Goal: Task Accomplishment & Management: Complete application form

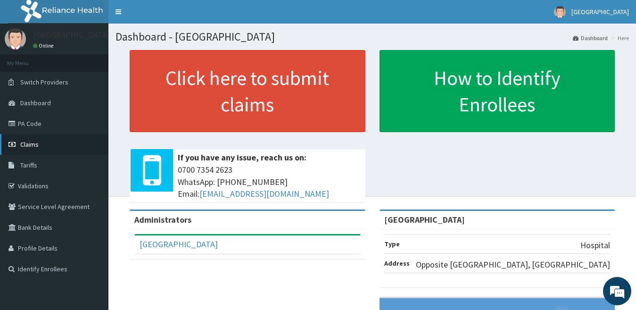
click at [29, 153] on link "Claims" at bounding box center [54, 144] width 108 height 21
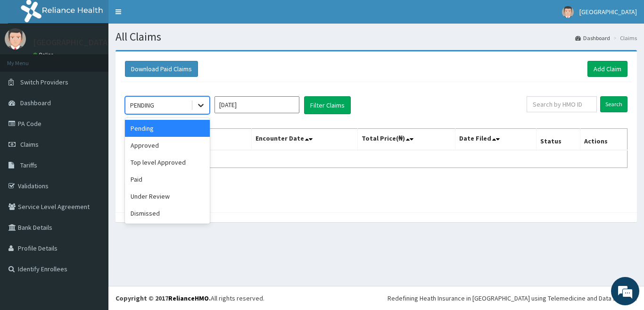
click at [198, 105] on icon at bounding box center [200, 104] width 9 height 9
click at [160, 146] on div "Approved" at bounding box center [167, 145] width 85 height 17
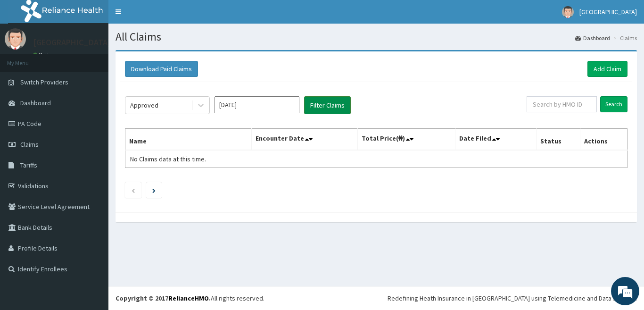
click at [334, 101] on button "Filter Claims" at bounding box center [327, 105] width 47 height 18
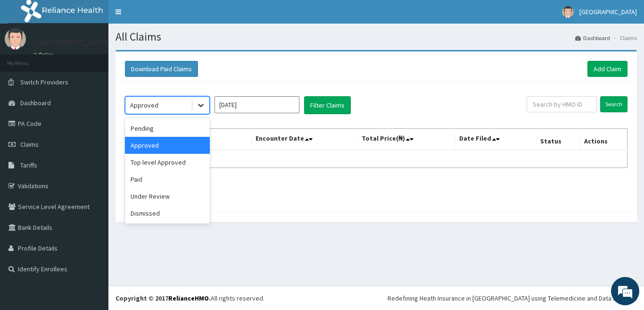
click at [204, 107] on icon at bounding box center [200, 104] width 9 height 9
click at [155, 199] on div "Under Review" at bounding box center [167, 196] width 85 height 17
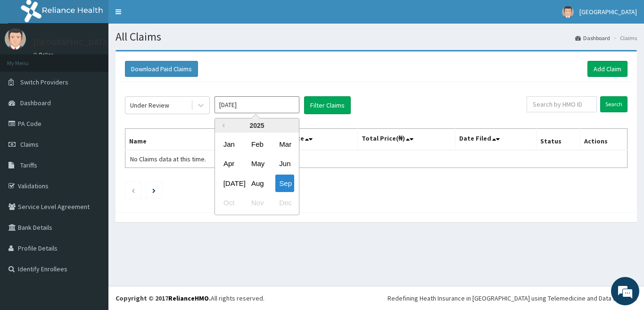
click at [283, 104] on input "Sep 2025" at bounding box center [257, 104] width 85 height 17
click at [255, 190] on div "Aug" at bounding box center [257, 182] width 19 height 17
type input "Aug 2025"
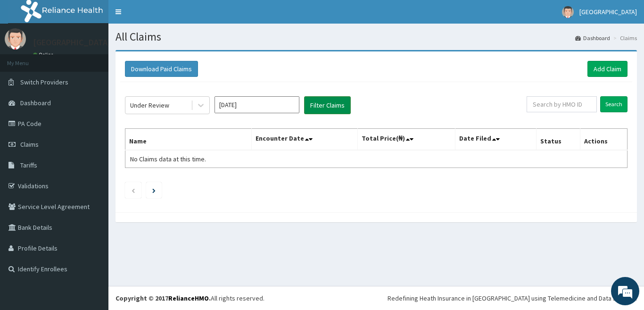
click at [326, 113] on button "Filter Claims" at bounding box center [327, 105] width 47 height 18
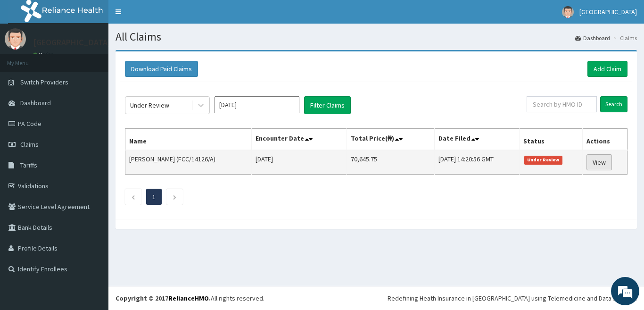
click at [600, 166] on link "View" at bounding box center [599, 162] width 25 height 16
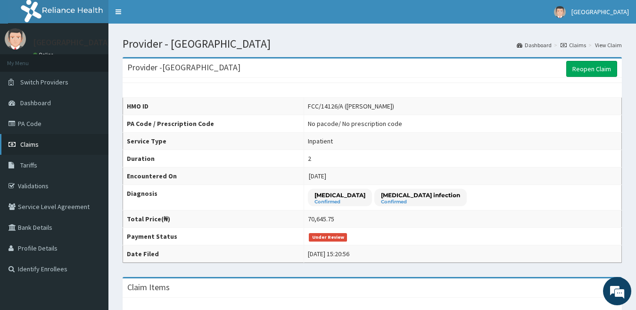
click at [66, 144] on link "Claims" at bounding box center [54, 144] width 108 height 21
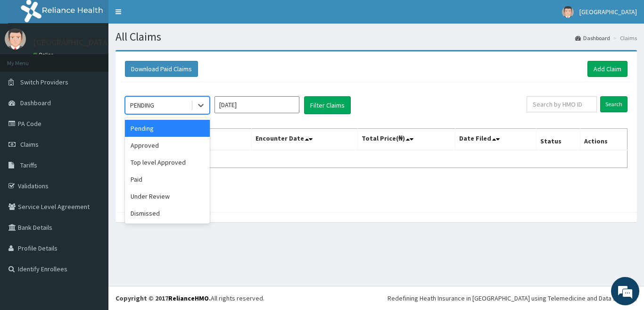
click at [174, 108] on div "PENDING" at bounding box center [158, 105] width 66 height 15
click at [140, 180] on div "Paid" at bounding box center [167, 179] width 85 height 17
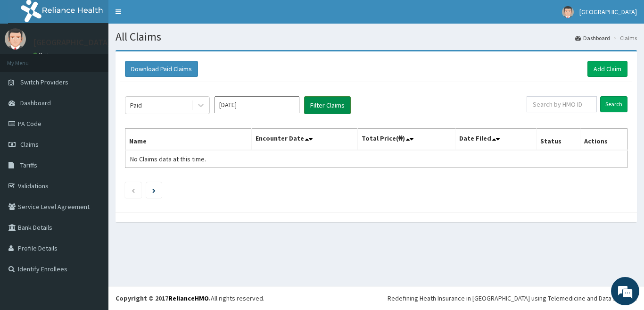
click at [324, 105] on button "Filter Claims" at bounding box center [327, 105] width 47 height 18
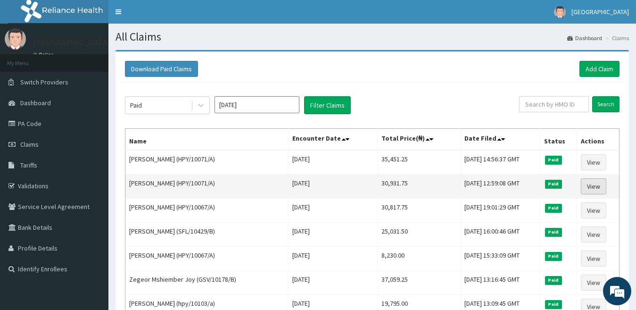
click at [596, 187] on link "View" at bounding box center [593, 186] width 25 height 16
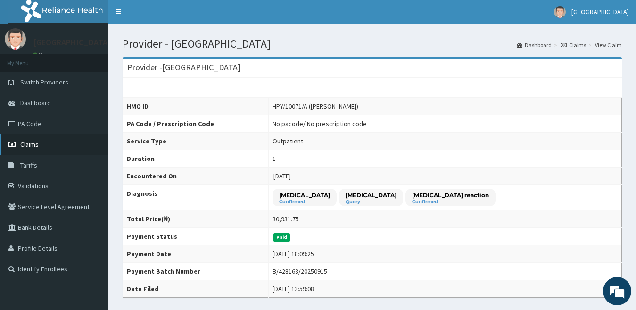
click at [40, 146] on link "Claims" at bounding box center [54, 144] width 108 height 21
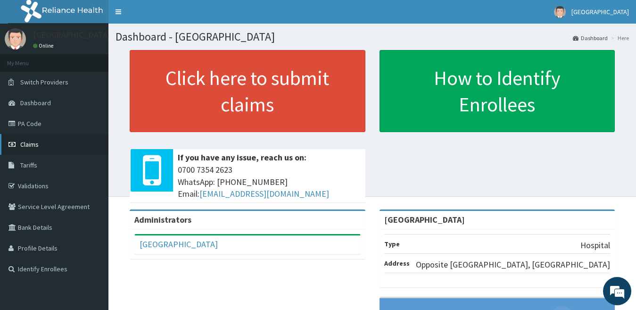
click at [37, 147] on span "Claims" at bounding box center [29, 144] width 18 height 8
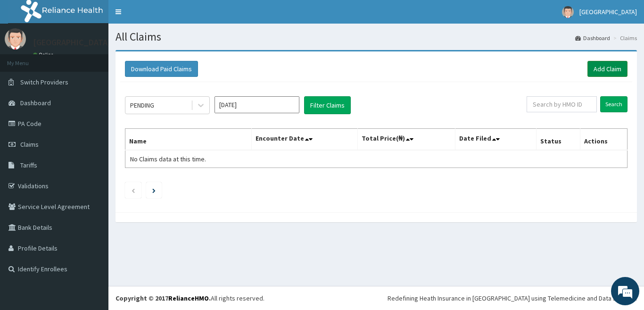
click at [598, 67] on link "Add Claim" at bounding box center [608, 69] width 40 height 16
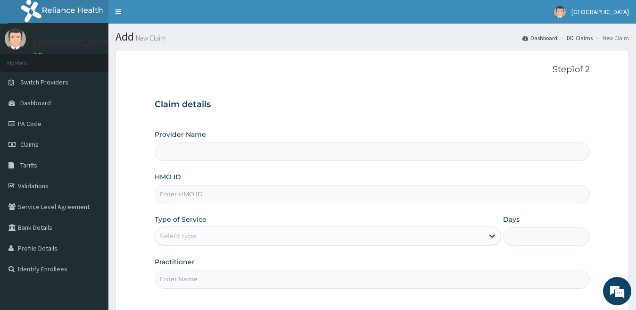
type input "[GEOGRAPHIC_DATA]"
click at [444, 190] on input "HMO ID" at bounding box center [373, 194] width 436 height 18
type input "h"
type input "HPY/10071/A"
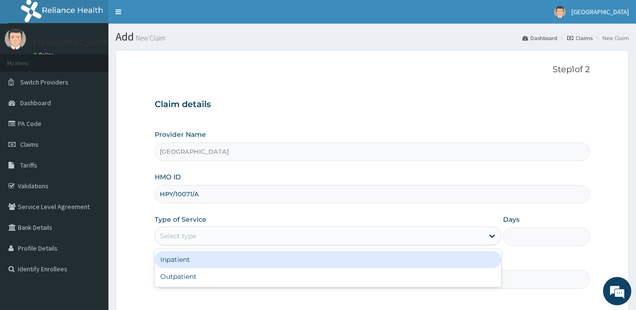
click at [458, 234] on div "Select type" at bounding box center [319, 235] width 329 height 15
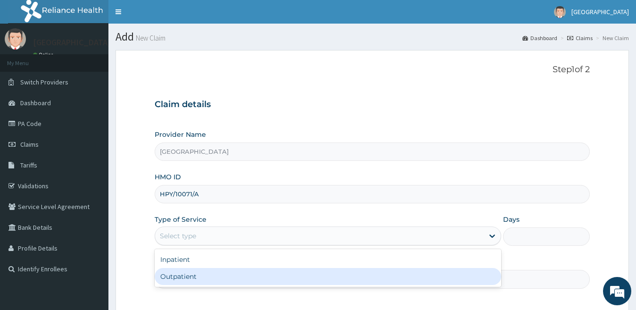
click at [470, 280] on div "Outpatient" at bounding box center [328, 276] width 347 height 17
type input "1"
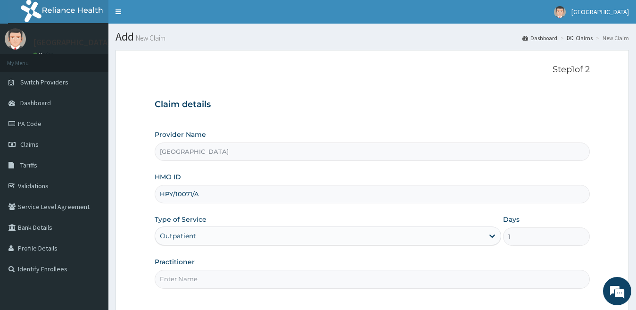
click at [458, 281] on input "Practitioner" at bounding box center [373, 279] width 436 height 18
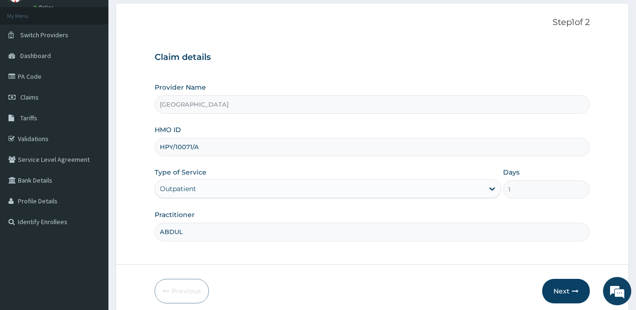
scroll to position [86, 0]
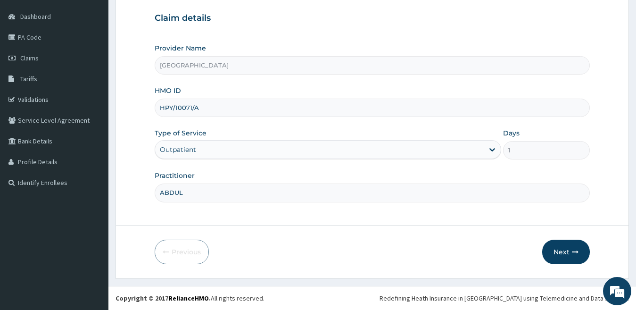
type input "ABDUL"
click at [561, 253] on button "Next" at bounding box center [566, 252] width 48 height 25
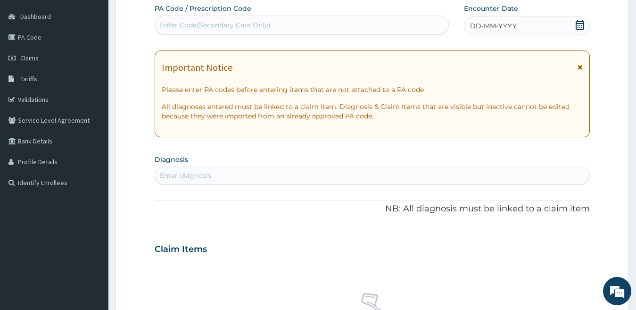
click at [534, 31] on div "DD-MM-YYYY" at bounding box center [527, 26] width 126 height 19
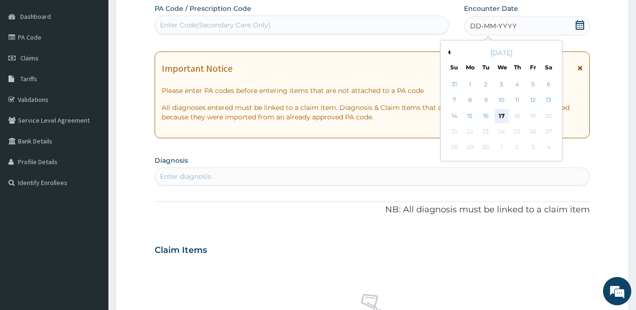
click at [502, 120] on div "17" at bounding box center [501, 116] width 14 height 14
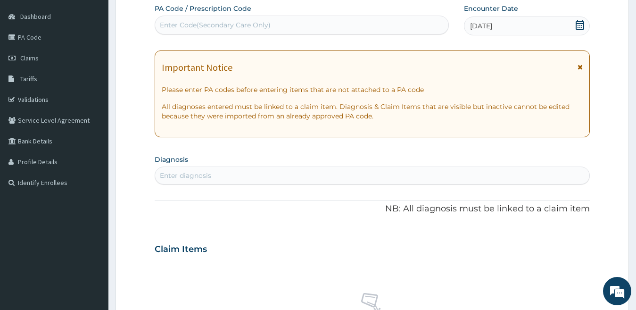
click at [512, 176] on div "Enter diagnosis" at bounding box center [372, 175] width 435 height 15
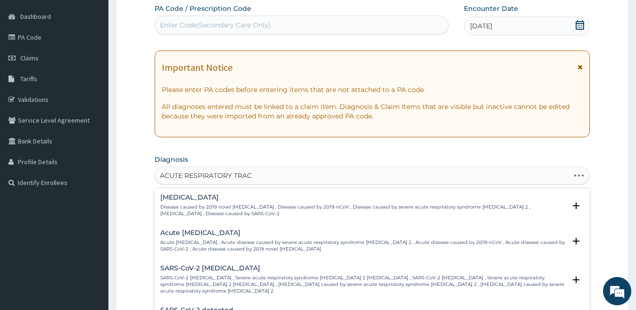
type input "ACUTE RESPIRATORY TRACT"
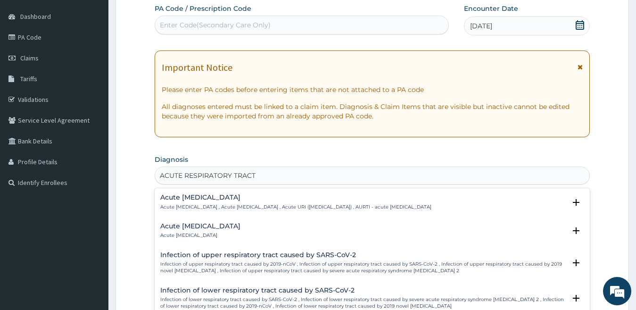
click at [212, 202] on div "Acute upper respiratory infection Acute upper respiratory infection , Acute upp…" at bounding box center [295, 202] width 271 height 17
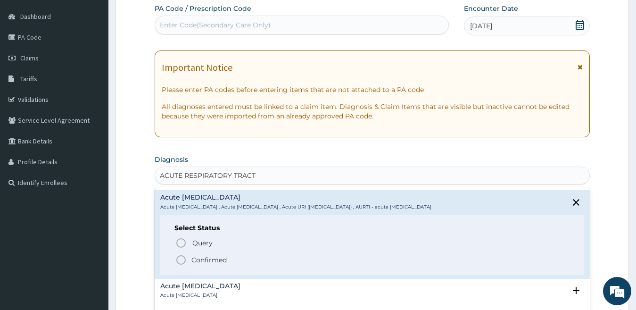
click at [182, 258] on icon "status option filled" at bounding box center [180, 259] width 11 height 11
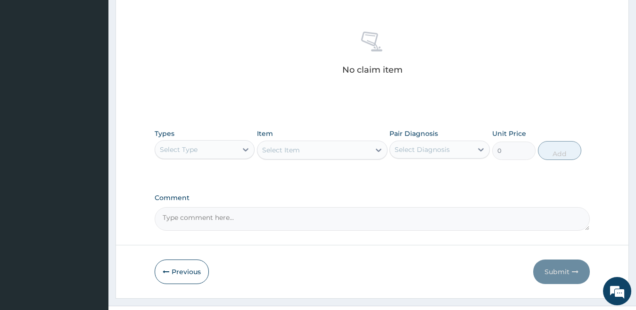
scroll to position [370, 0]
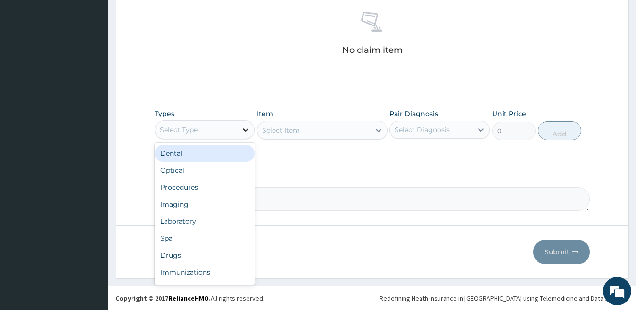
click at [244, 127] on icon at bounding box center [245, 129] width 9 height 9
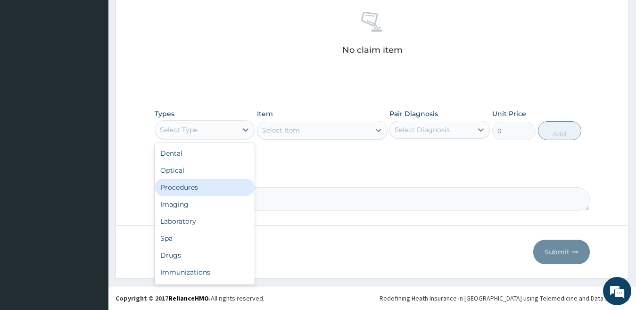
click at [216, 185] on div "Procedures" at bounding box center [205, 187] width 100 height 17
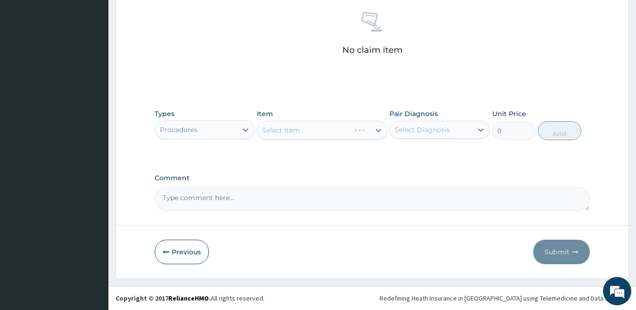
click at [352, 133] on div "Select Item" at bounding box center [322, 130] width 131 height 19
click at [328, 131] on div "Select Item" at bounding box center [313, 130] width 113 height 15
type input "GENERAL PRACT"
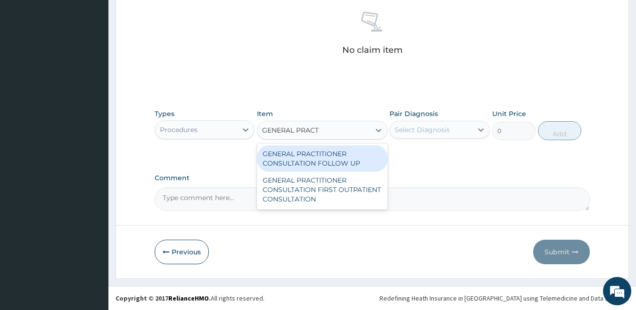
click at [330, 156] on div "GENERAL PRACTITIONER CONSULTATION FOLLOW UP" at bounding box center [322, 158] width 131 height 26
type input "2200"
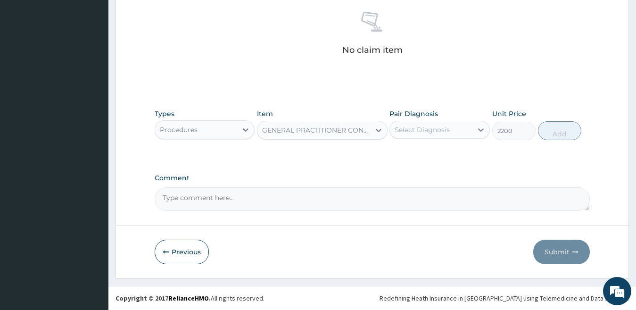
click at [430, 132] on div "Select Diagnosis" at bounding box center [422, 129] width 55 height 9
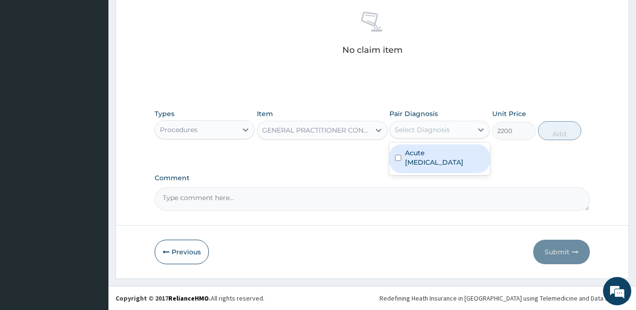
click at [399, 156] on input "checkbox" at bounding box center [398, 158] width 6 height 6
checkbox input "true"
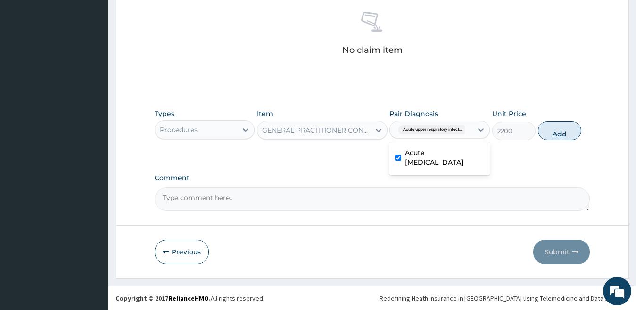
click at [550, 138] on button "Add" at bounding box center [559, 130] width 43 height 19
type input "0"
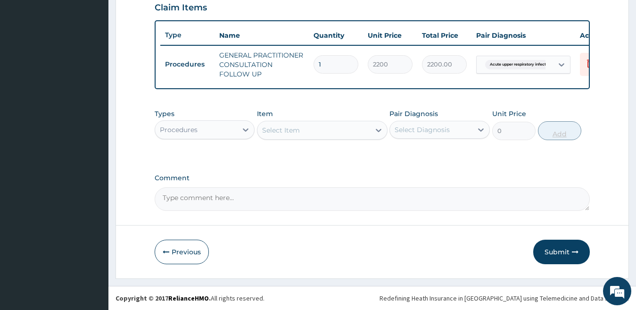
scroll to position [339, 0]
click at [242, 127] on icon at bounding box center [245, 129] width 9 height 9
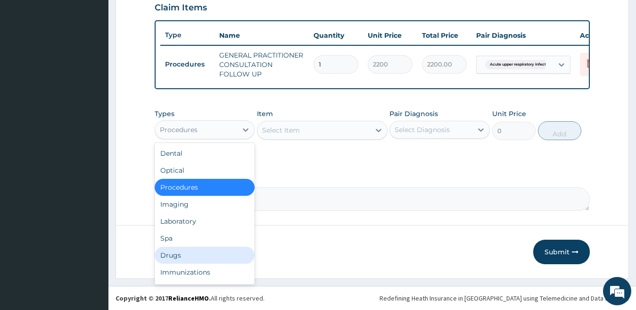
click at [195, 259] on div "Drugs" at bounding box center [205, 255] width 100 height 17
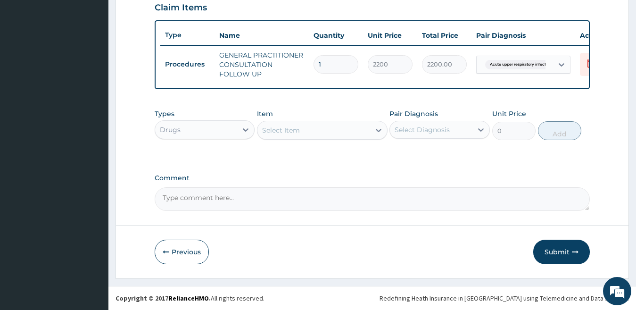
click at [318, 126] on div "Select Item" at bounding box center [313, 130] width 113 height 15
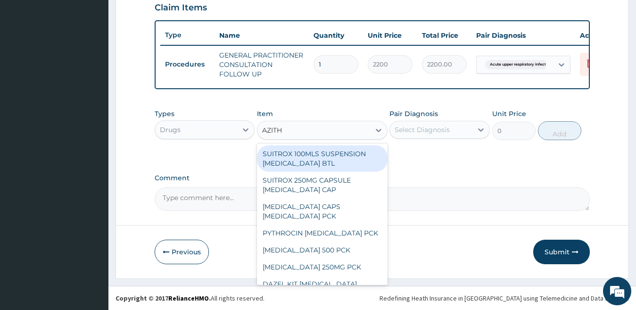
type input "AZITHR"
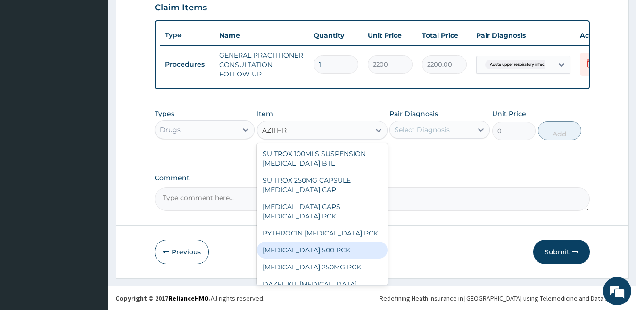
click at [334, 251] on div "AZITHROMYCIN 500 PCK" at bounding box center [322, 249] width 131 height 17
type input "224.25"
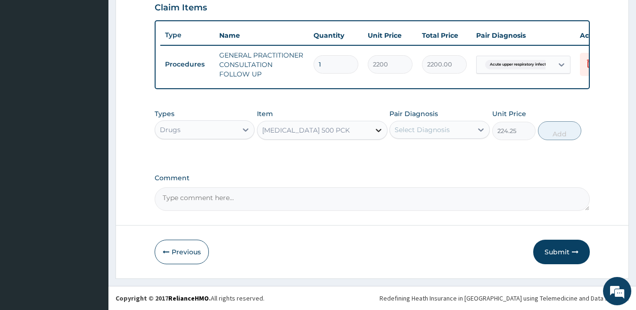
click at [374, 125] on icon at bounding box center [378, 129] width 9 height 9
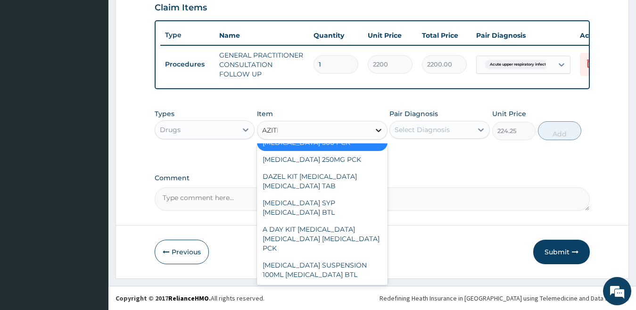
scroll to position [6, 0]
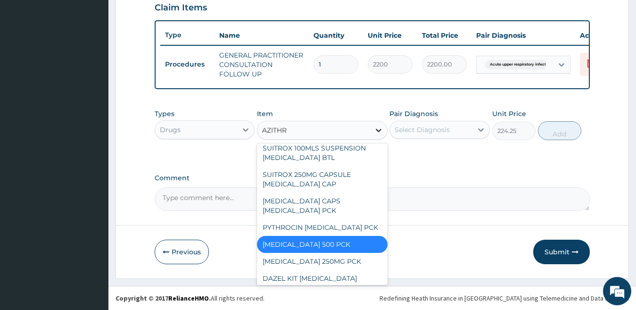
type input "AZITHRO"
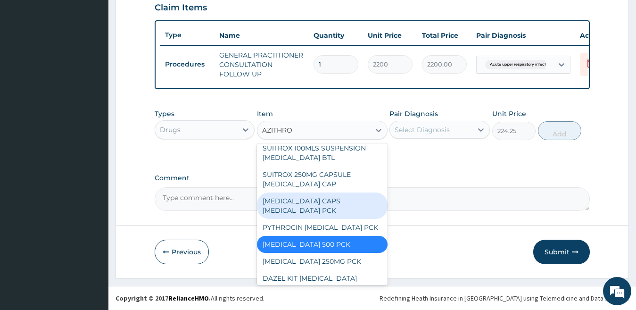
click at [307, 202] on div "ZITHROMAX CAPS AZITHROMYCIN PCK" at bounding box center [322, 205] width 131 height 26
type input "345"
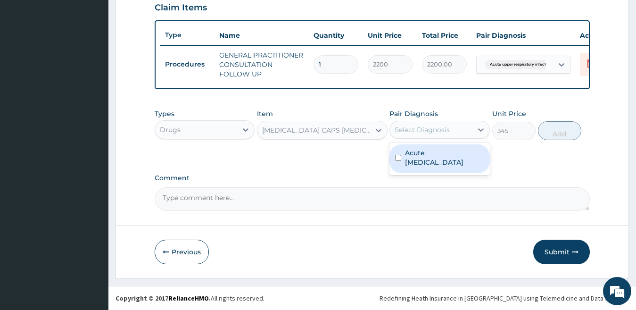
click at [433, 126] on div "Select Diagnosis" at bounding box center [422, 129] width 55 height 9
click at [397, 155] on input "checkbox" at bounding box center [398, 158] width 6 height 6
checkbox input "true"
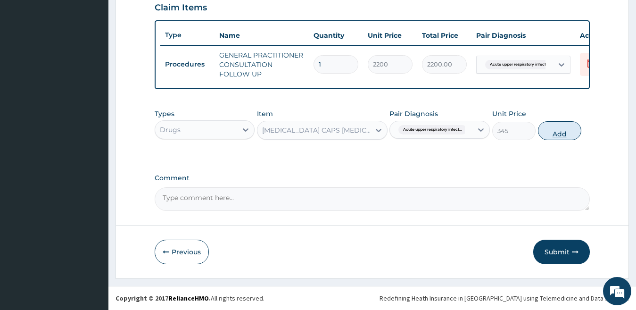
click at [575, 131] on button "Add" at bounding box center [559, 130] width 43 height 19
type input "0"
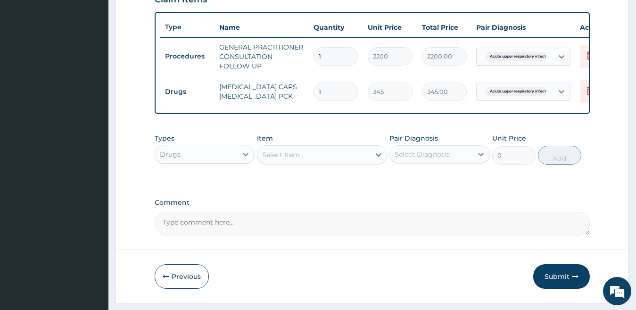
click at [287, 159] on div "Select Item" at bounding box center [281, 154] width 38 height 9
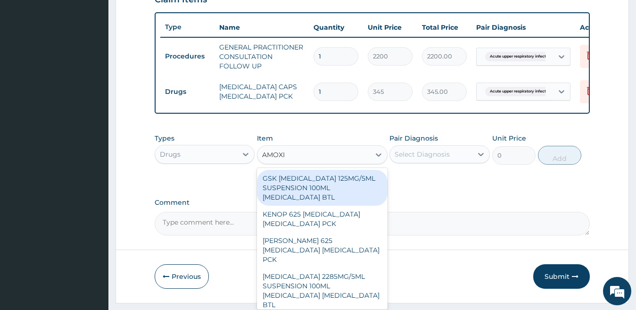
type input "AMOXIC"
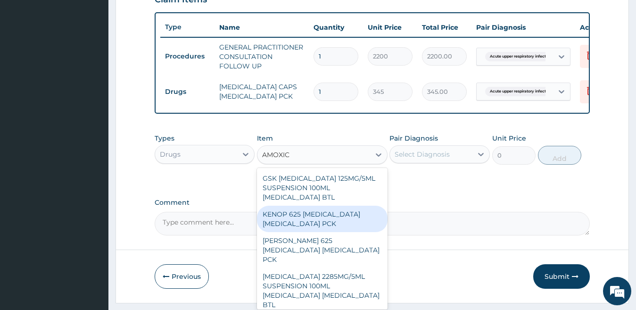
click at [286, 226] on div "KENOP 625 AMOXICILLIN CLAVULANIC ACID PCK" at bounding box center [322, 219] width 131 height 26
type input "2242.5"
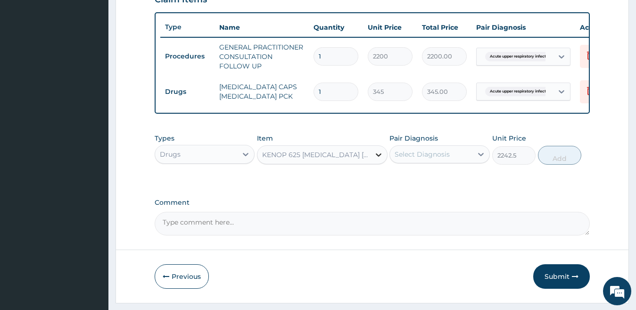
click at [376, 159] on icon at bounding box center [378, 154] width 9 height 9
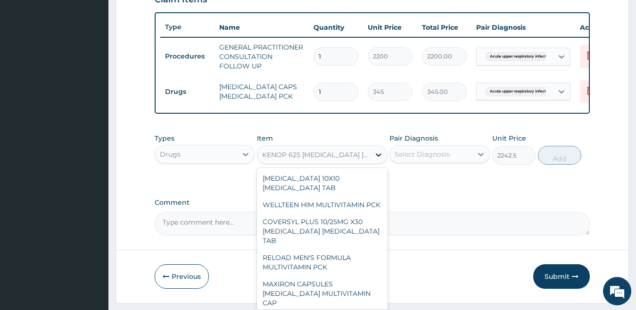
scroll to position [1431, 0]
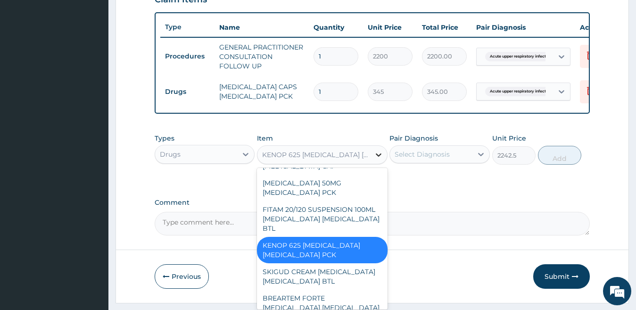
type input "A"
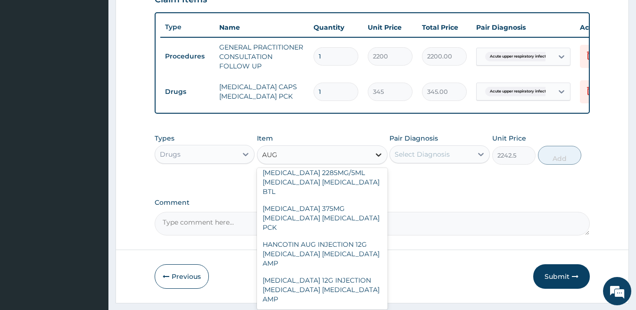
scroll to position [94, 0]
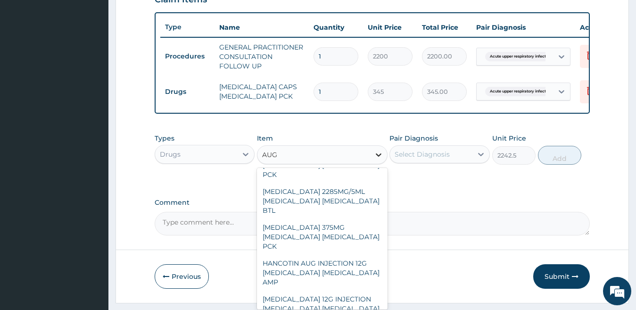
type input "AUGM"
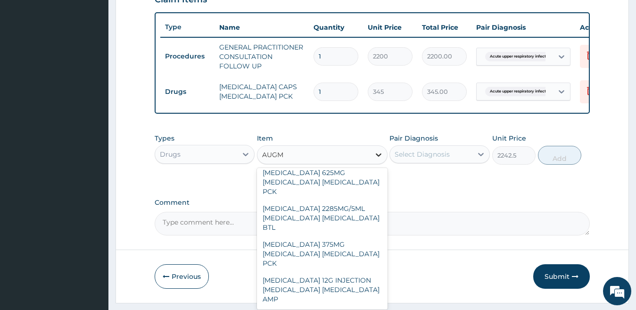
scroll to position [58, 0]
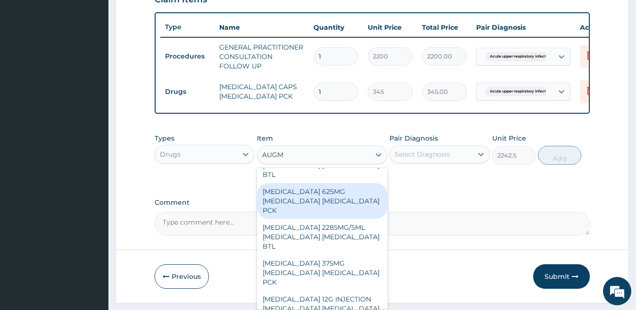
click at [359, 193] on div "AUGMENTIN 625MG AMOXICILLIN CLAVULANIC ACID PCK" at bounding box center [322, 201] width 131 height 36
type input "16000"
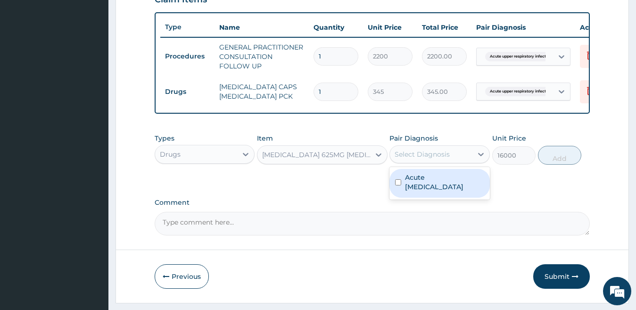
click at [431, 159] on div "Select Diagnosis" at bounding box center [422, 153] width 55 height 9
click at [400, 185] on input "checkbox" at bounding box center [398, 182] width 6 height 6
checkbox input "true"
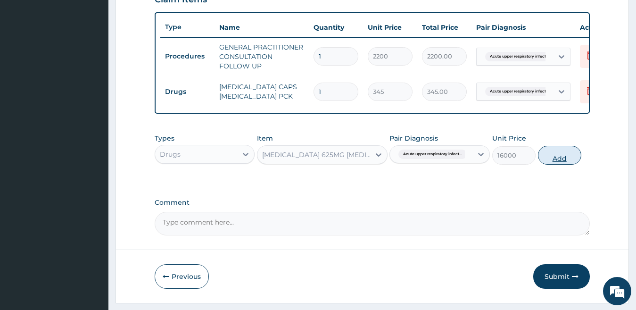
click at [561, 165] on button "Add" at bounding box center [559, 155] width 43 height 19
type input "0"
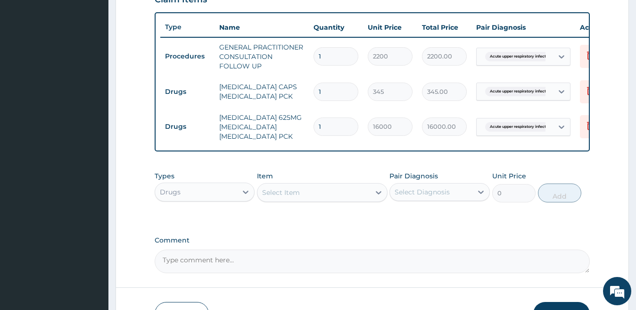
click at [300, 200] on div "Select Item" at bounding box center [313, 192] width 113 height 15
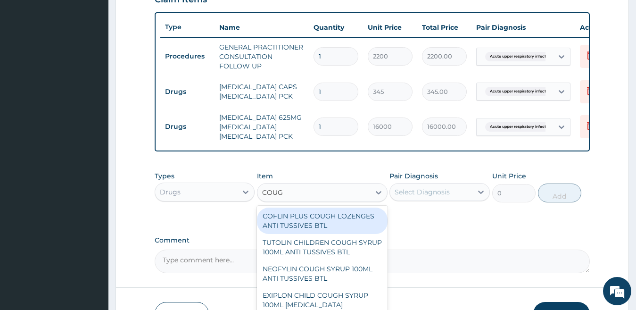
type input "COUGH"
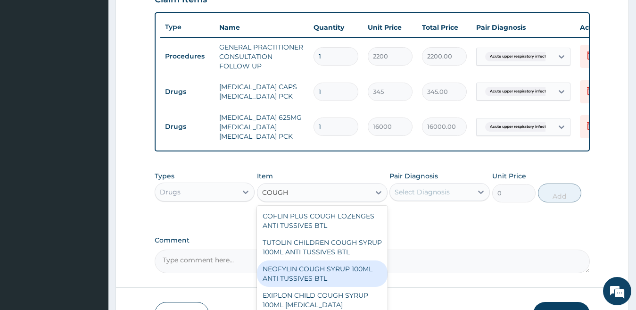
click at [326, 287] on div "NEOFYLIN COUGH SYRUP 100ML ANTI TUSSIVES BTL" at bounding box center [322, 273] width 131 height 26
type input "517.5"
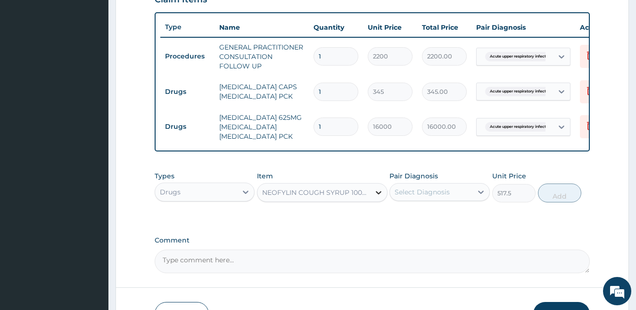
click at [376, 197] on icon at bounding box center [378, 192] width 9 height 9
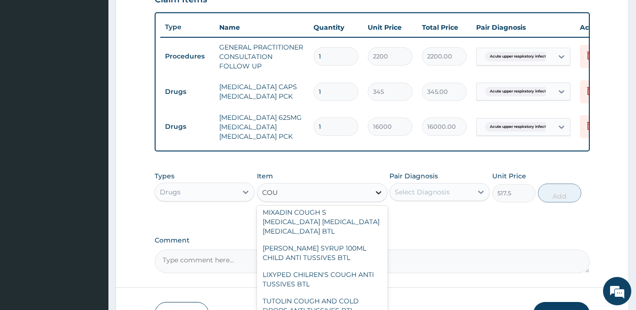
scroll to position [46, 0]
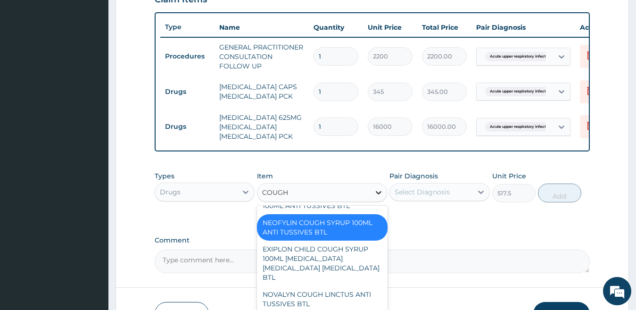
type input "COUGH"
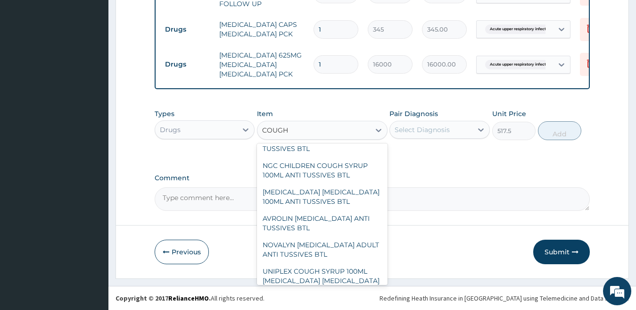
scroll to position [141, 0]
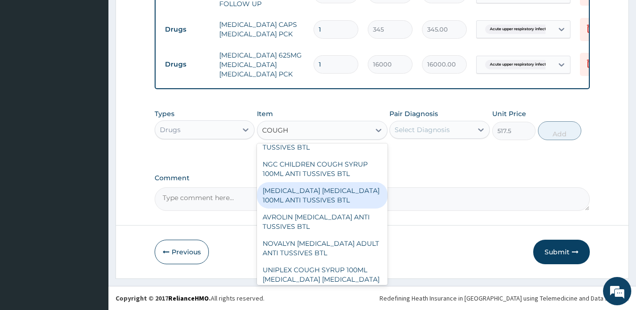
click at [321, 207] on div "BENYLIN DRY COUGH 100ML ANTI TUSSIVES BTL" at bounding box center [322, 195] width 131 height 26
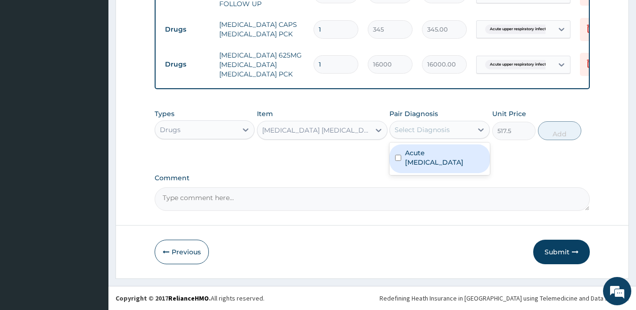
click at [422, 122] on div "Select Diagnosis" at bounding box center [431, 129] width 83 height 15
click at [396, 155] on input "checkbox" at bounding box center [398, 158] width 6 height 6
checkbox input "true"
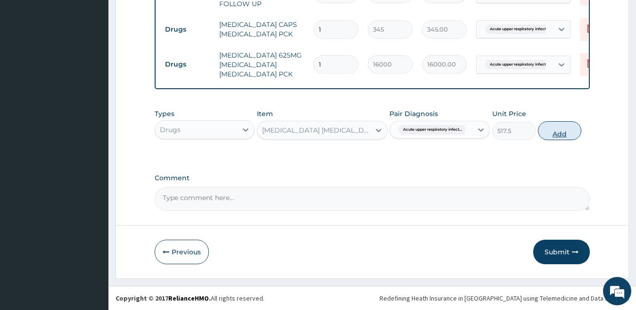
click at [556, 130] on button "Add" at bounding box center [559, 130] width 43 height 19
type input "0"
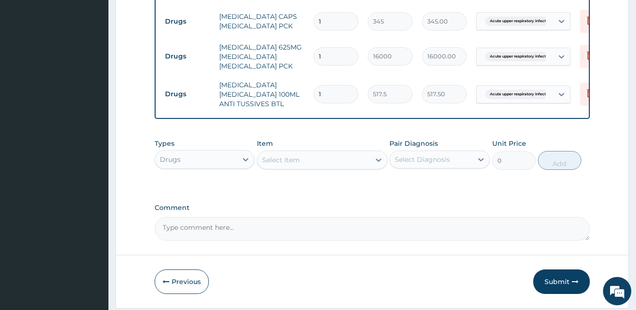
click at [364, 167] on div "Select Item" at bounding box center [313, 159] width 113 height 15
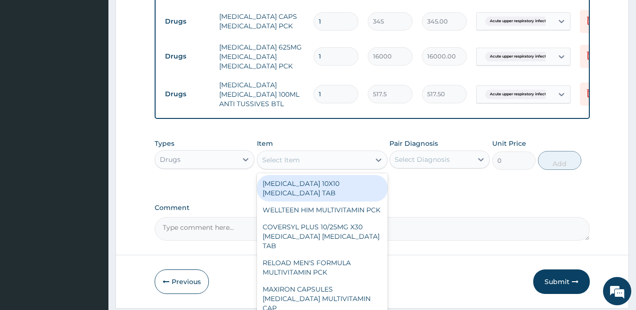
type input "N"
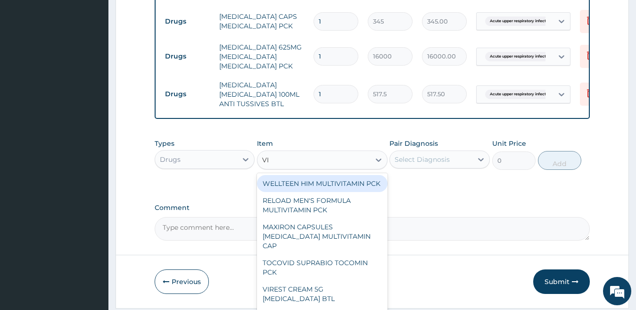
type input "V"
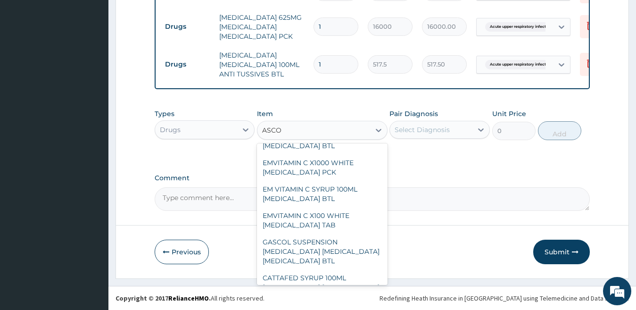
scroll to position [453, 0]
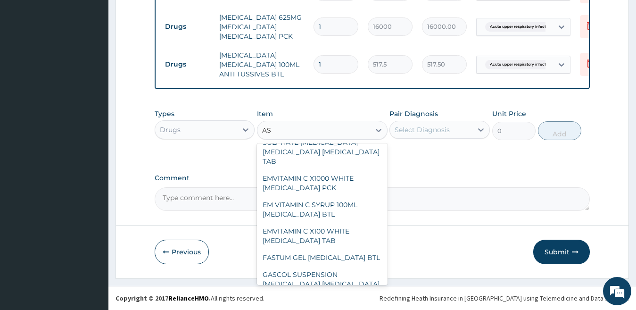
type input "A"
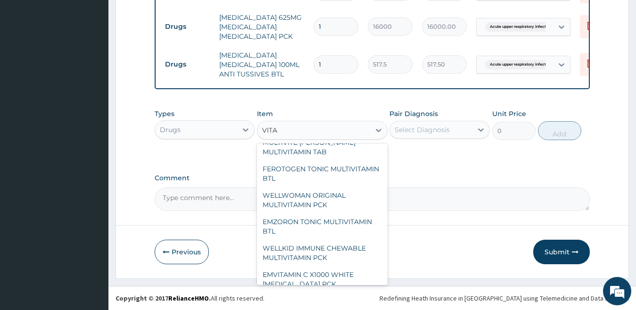
scroll to position [2876, 0]
type input "VITAMIN C"
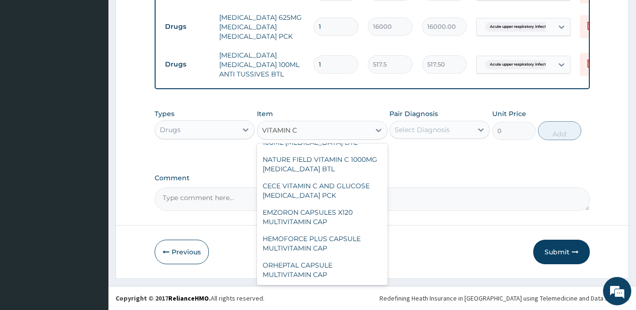
scroll to position [771, 0]
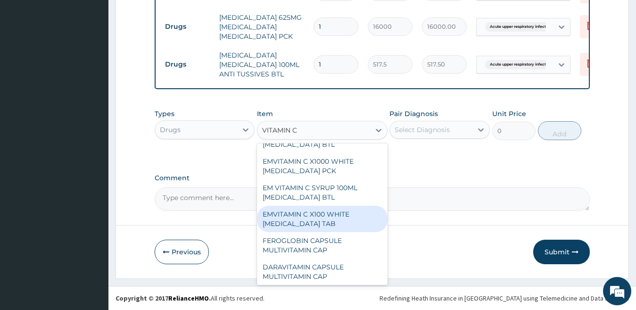
click at [344, 227] on div "EMVITAMIN C X100 WHITE ASCORBIC ACID TAB" at bounding box center [322, 219] width 131 height 26
type input "586.5"
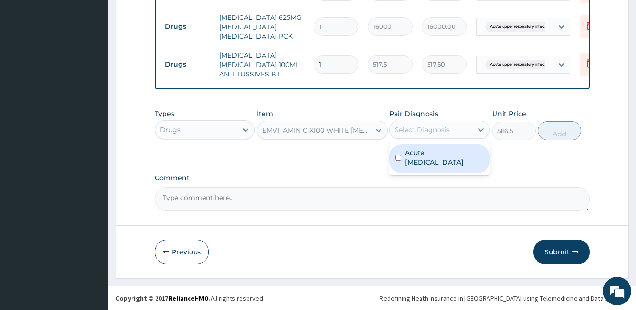
click at [418, 129] on div "Select Diagnosis" at bounding box center [422, 129] width 55 height 9
click at [398, 162] on div "Acute [MEDICAL_DATA]" at bounding box center [439, 158] width 100 height 29
checkbox input "true"
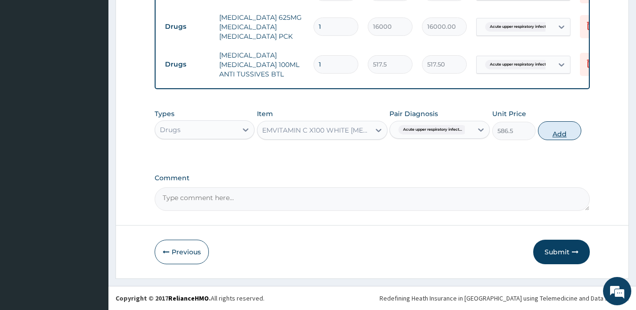
click at [549, 135] on button "Add" at bounding box center [559, 130] width 43 height 19
type input "0"
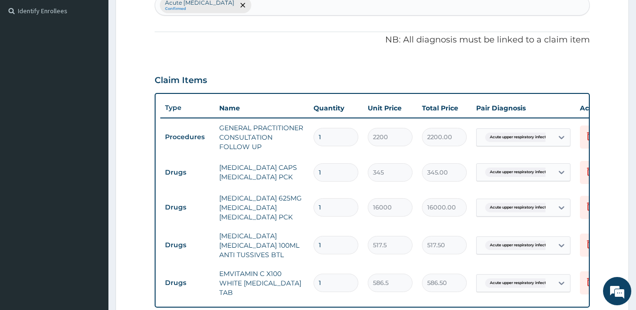
scroll to position [239, 0]
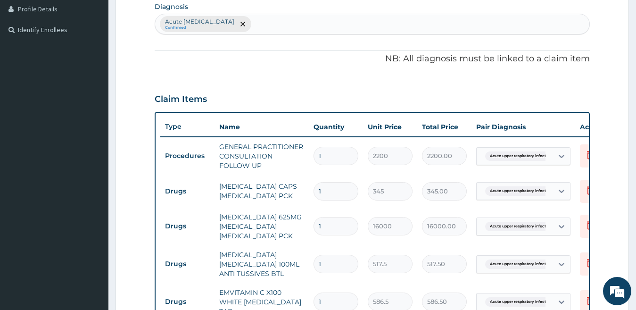
click at [338, 189] on input "1" at bounding box center [336, 191] width 45 height 18
type input "10"
type input "3450.00"
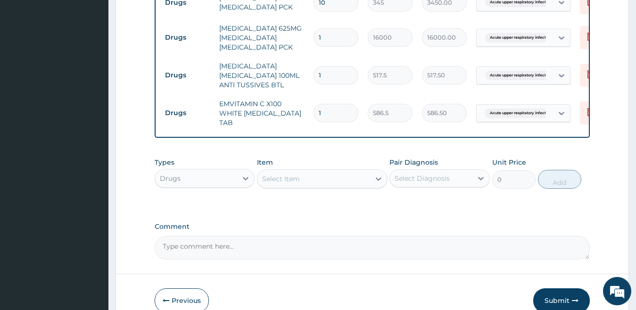
scroll to position [484, 0]
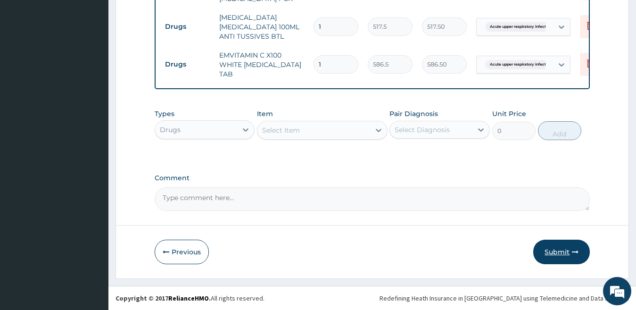
type input "10"
click at [561, 252] on button "Submit" at bounding box center [561, 252] width 57 height 25
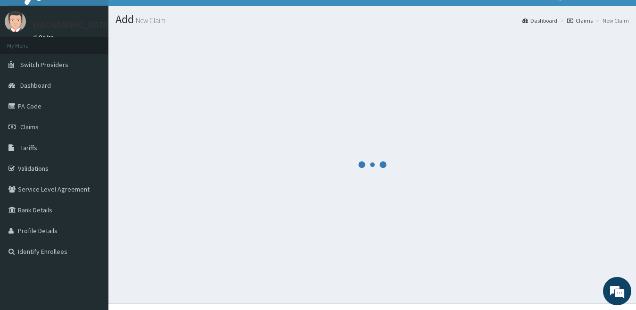
scroll to position [0, 0]
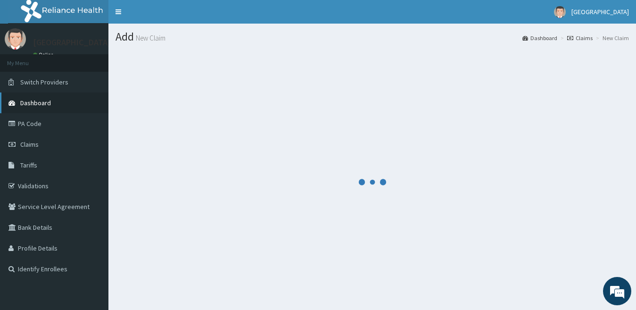
click at [41, 101] on span "Dashboard" at bounding box center [35, 103] width 31 height 8
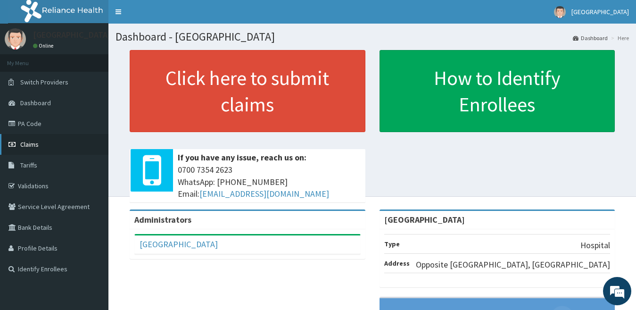
click at [53, 146] on link "Claims" at bounding box center [54, 144] width 108 height 21
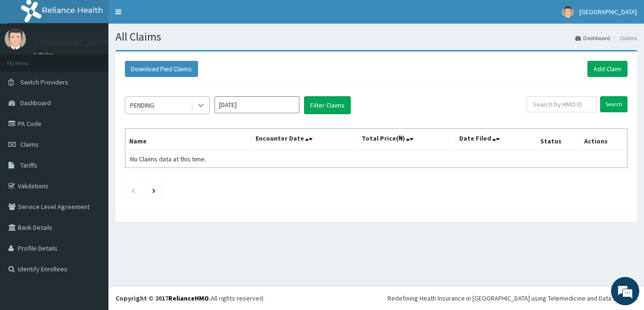
click at [201, 105] on icon at bounding box center [200, 104] width 9 height 9
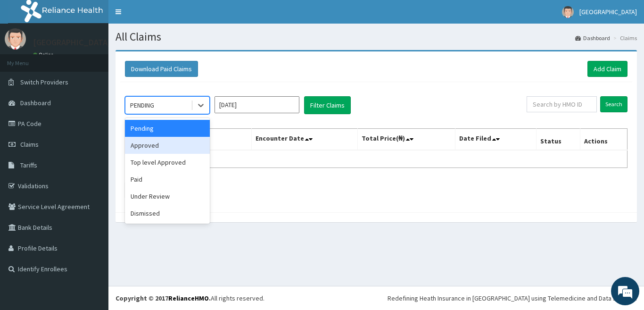
click at [175, 145] on div "Approved" at bounding box center [167, 145] width 85 height 17
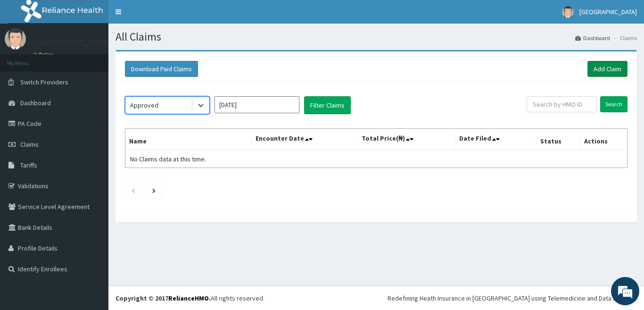
click at [616, 68] on link "Add Claim" at bounding box center [608, 69] width 40 height 16
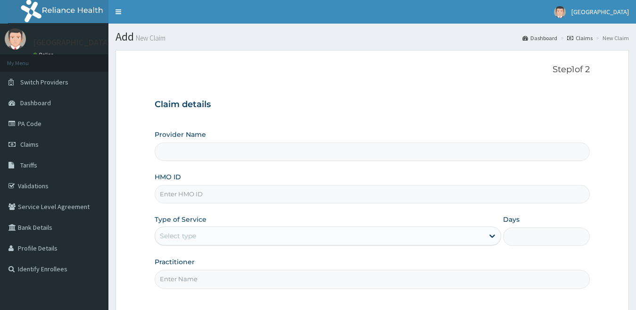
type input "[GEOGRAPHIC_DATA]"
click at [40, 139] on link "Claims" at bounding box center [54, 144] width 108 height 21
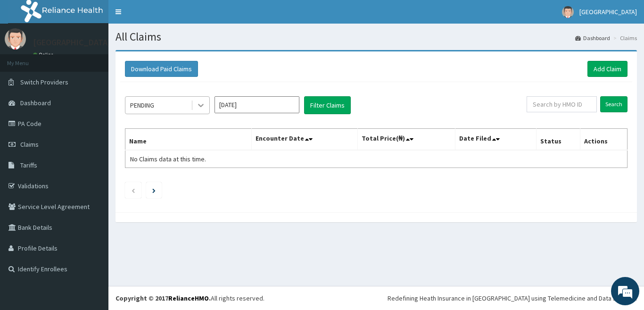
click at [205, 107] on icon at bounding box center [200, 104] width 9 height 9
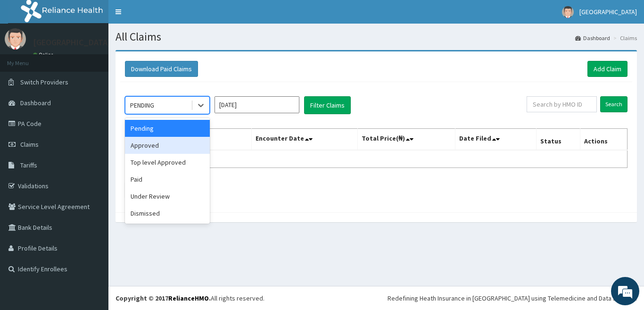
click at [186, 140] on div "Approved" at bounding box center [167, 145] width 85 height 17
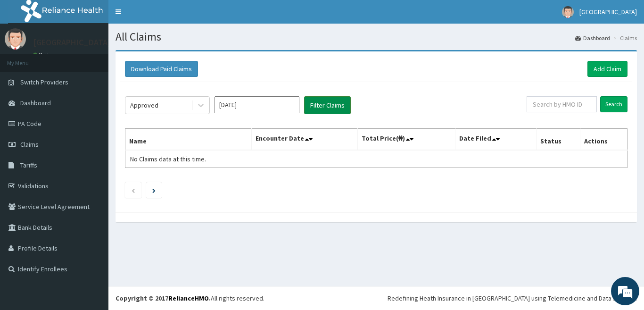
click at [326, 102] on button "Filter Claims" at bounding box center [327, 105] width 47 height 18
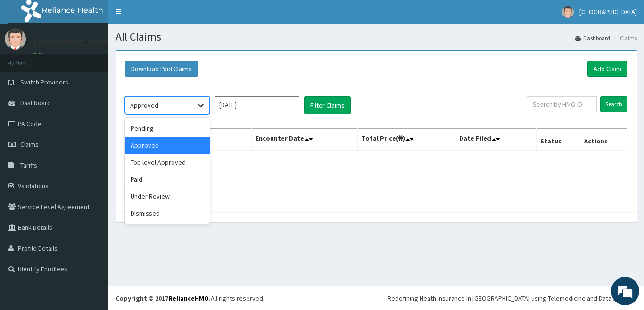
click at [206, 102] on div at bounding box center [200, 105] width 17 height 17
click at [165, 195] on div "Under Review" at bounding box center [167, 196] width 85 height 17
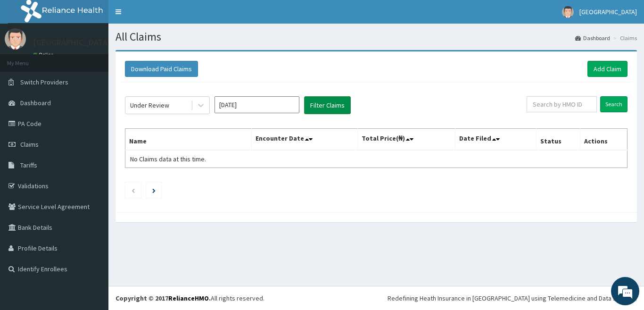
click at [318, 101] on button "Filter Claims" at bounding box center [327, 105] width 47 height 18
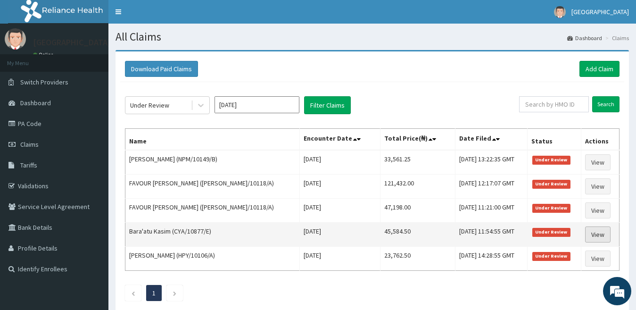
click at [593, 232] on link "View" at bounding box center [597, 234] width 25 height 16
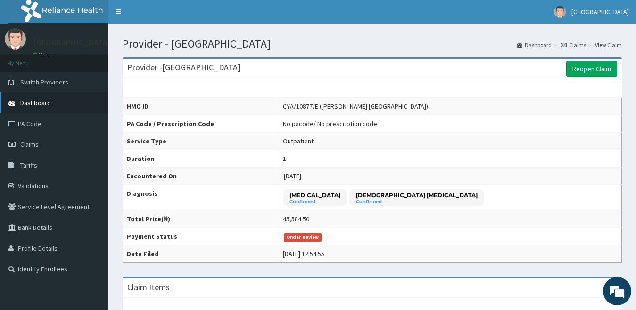
click at [77, 100] on link "Dashboard" at bounding box center [54, 102] width 108 height 21
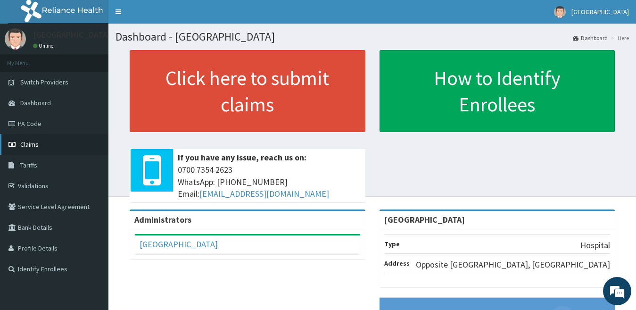
click at [37, 146] on span "Claims" at bounding box center [29, 144] width 18 height 8
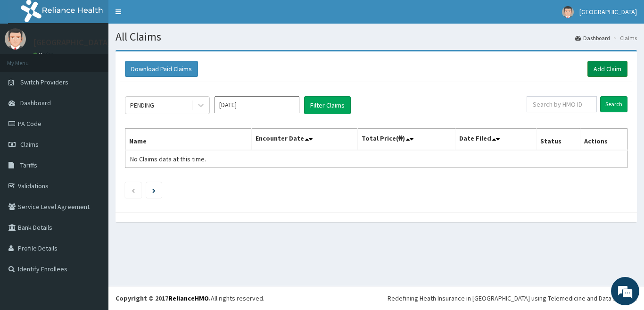
click at [610, 67] on link "Add Claim" at bounding box center [608, 69] width 40 height 16
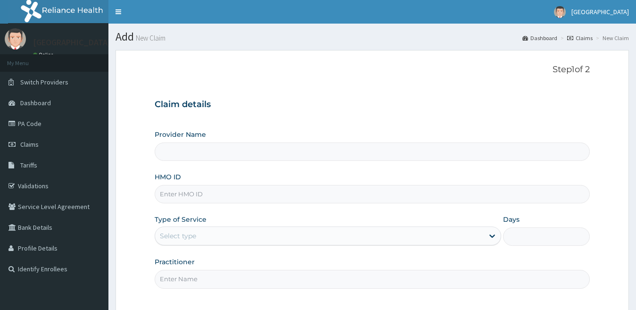
type input "[GEOGRAPHIC_DATA]"
click at [451, 194] on input "HMO ID" at bounding box center [373, 194] width 436 height 18
type input "HPY/10071/A"
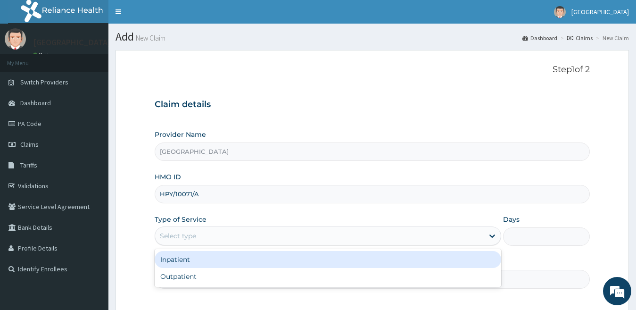
click at [419, 238] on div "Select type" at bounding box center [319, 235] width 329 height 15
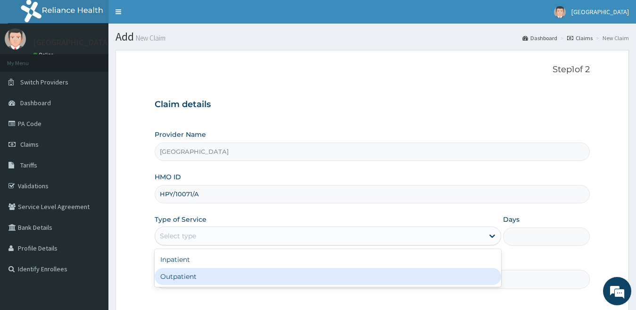
click at [429, 279] on div "Outpatient" at bounding box center [328, 276] width 347 height 17
type input "1"
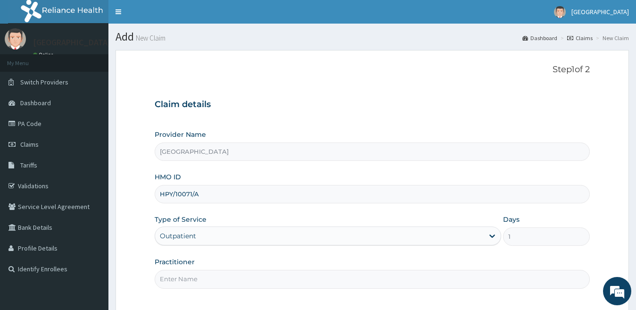
click at [490, 279] on input "Practitioner" at bounding box center [373, 279] width 436 height 18
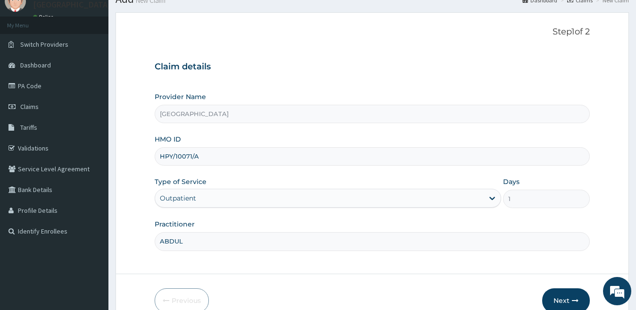
scroll to position [86, 0]
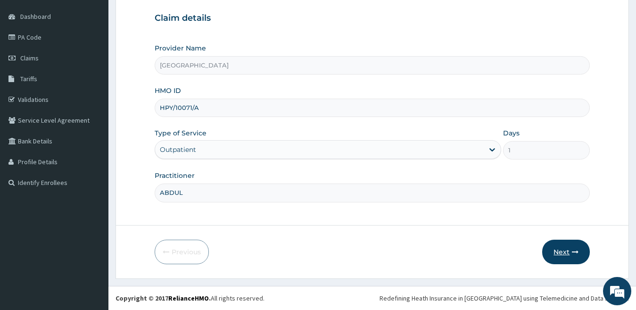
type input "ABDUL"
click at [563, 249] on button "Next" at bounding box center [566, 252] width 48 height 25
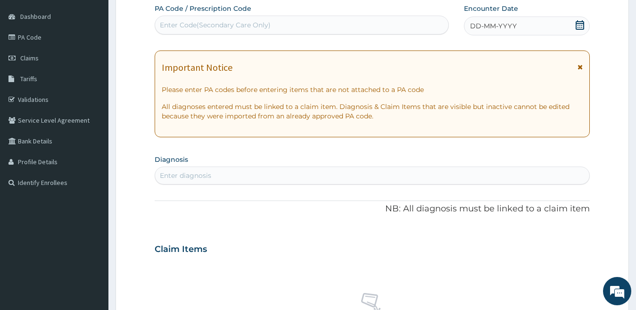
click at [510, 26] on span "DD-MM-YYYY" at bounding box center [493, 25] width 47 height 9
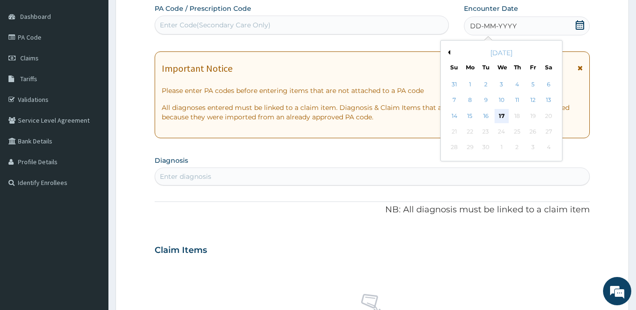
click at [501, 118] on div "17" at bounding box center [501, 116] width 14 height 14
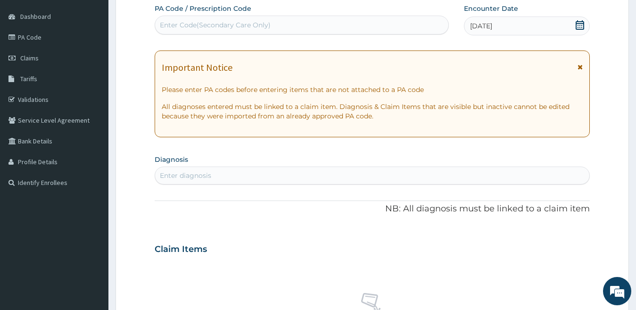
click at [381, 172] on div "Enter diagnosis" at bounding box center [372, 175] width 435 height 15
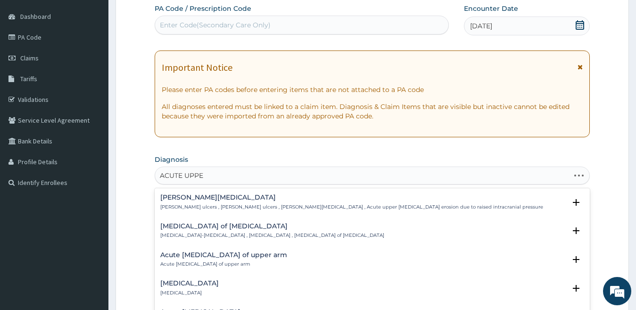
type input "ACUTE UPPER"
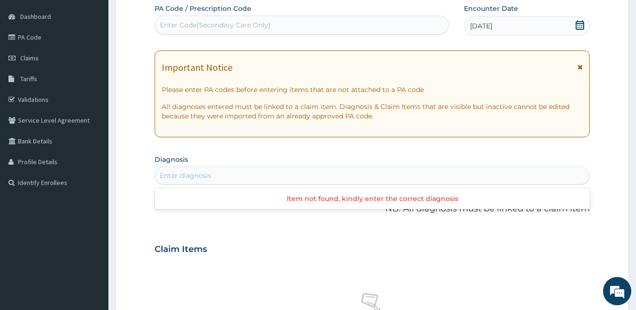
click at [379, 174] on div "Enter diagnosis" at bounding box center [372, 175] width 435 height 15
click at [384, 173] on div "Enter diagnosis" at bounding box center [372, 175] width 435 height 15
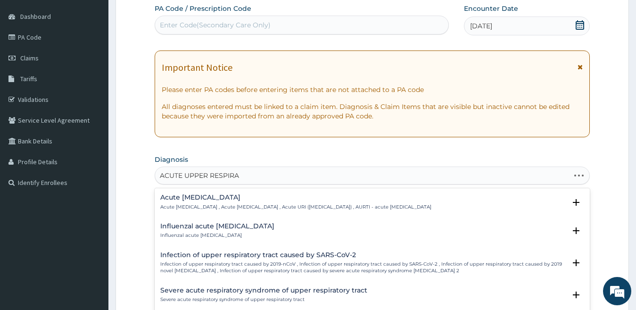
type input "ACUTE UPPER RESPIRAT"
click at [283, 209] on p "Acute [MEDICAL_DATA] , Acute [MEDICAL_DATA] , Acute URI ([MEDICAL_DATA]) , AURT…" at bounding box center [295, 207] width 271 height 7
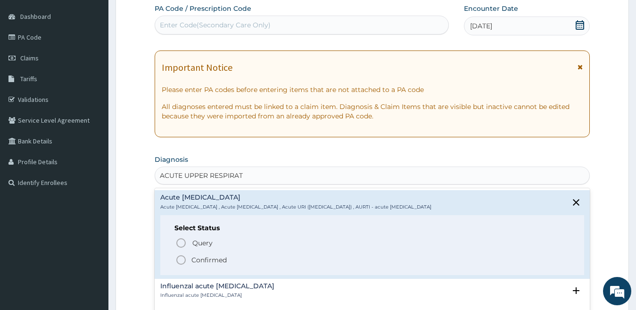
click at [181, 257] on icon "status option filled" at bounding box center [180, 259] width 11 height 11
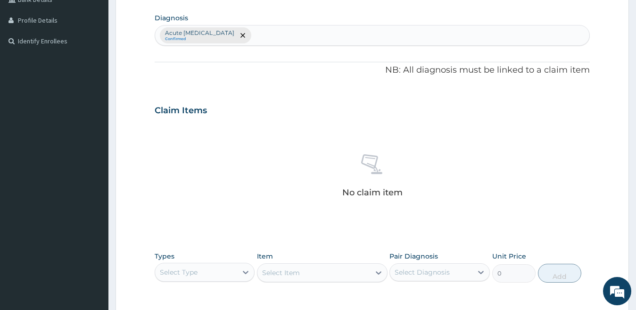
scroll to position [275, 0]
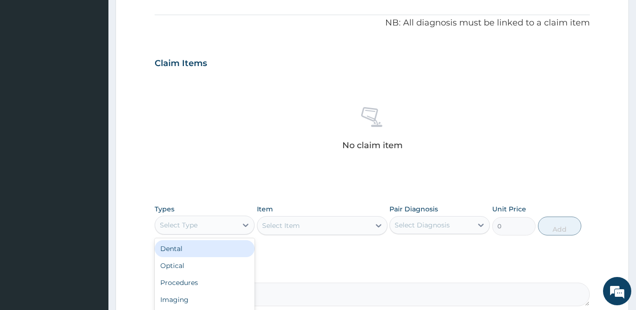
click at [217, 226] on div "Select Type" at bounding box center [196, 224] width 83 height 15
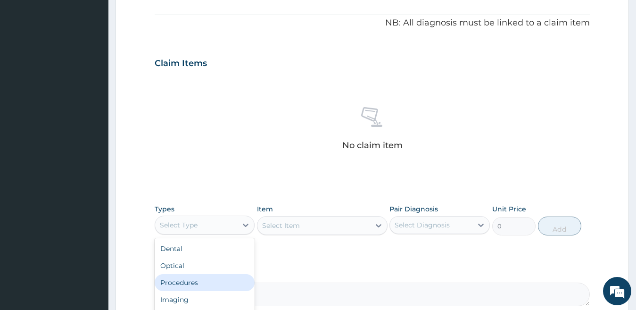
click at [207, 288] on div "Procedures" at bounding box center [205, 282] width 100 height 17
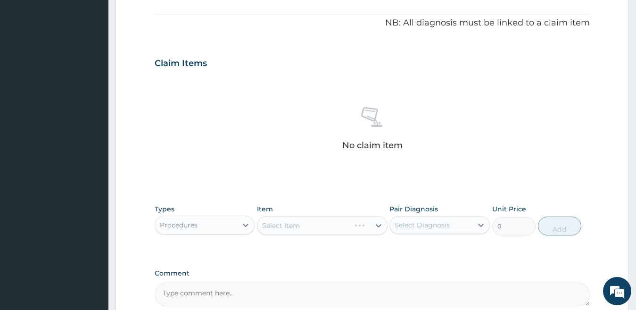
click at [370, 228] on div "Select Item" at bounding box center [322, 225] width 131 height 19
click at [370, 228] on div "Select Item" at bounding box center [313, 225] width 113 height 15
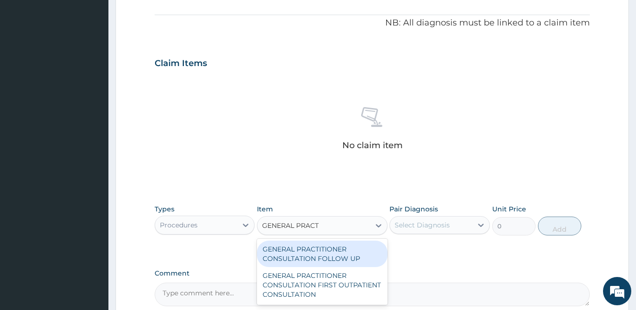
type input "GENERAL PRACTI"
click at [337, 252] on div "GENERAL PRACTITIONER CONSULTATION FOLLOW UP" at bounding box center [322, 253] width 131 height 26
type input "2200"
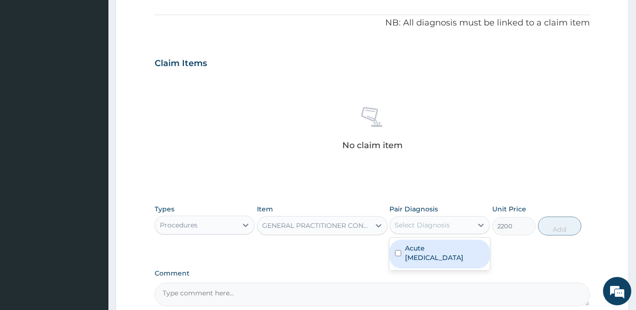
click at [426, 221] on div "Select Diagnosis" at bounding box center [422, 224] width 55 height 9
click at [398, 252] on input "checkbox" at bounding box center [398, 253] width 6 height 6
checkbox input "true"
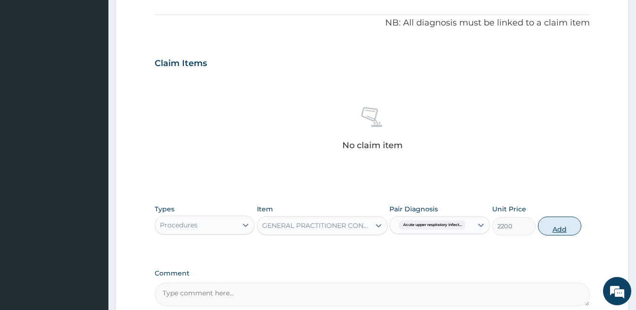
click at [548, 228] on button "Add" at bounding box center [559, 225] width 43 height 19
type input "0"
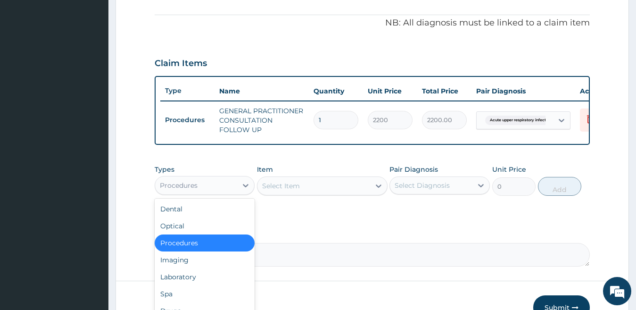
click at [226, 190] on div "Procedures" at bounding box center [196, 185] width 83 height 15
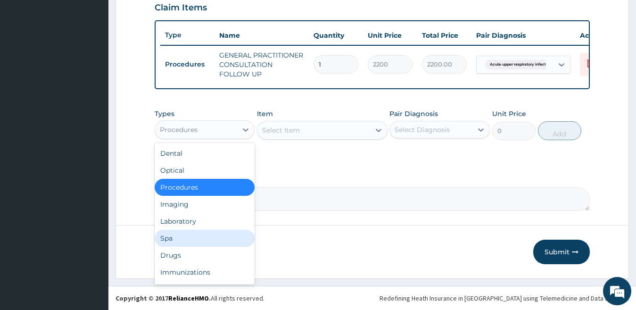
scroll to position [339, 0]
click at [199, 257] on div "Drugs" at bounding box center [205, 255] width 100 height 17
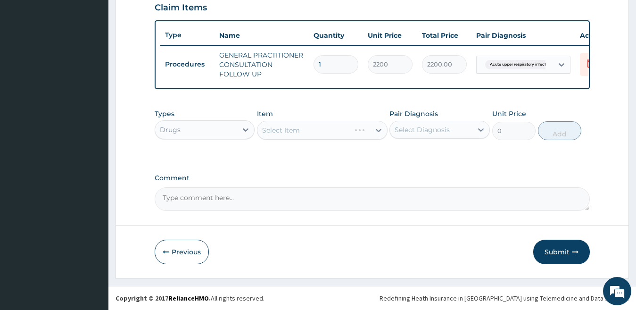
type input "A"
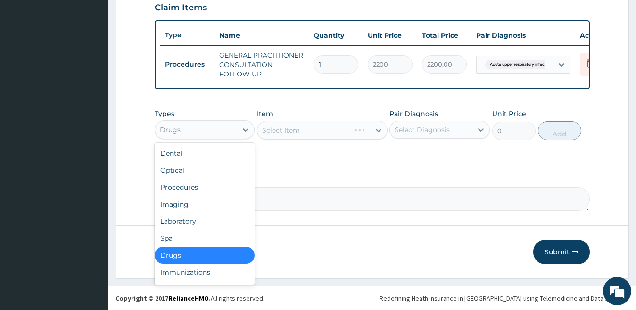
click at [218, 257] on div "Drugs" at bounding box center [205, 255] width 100 height 17
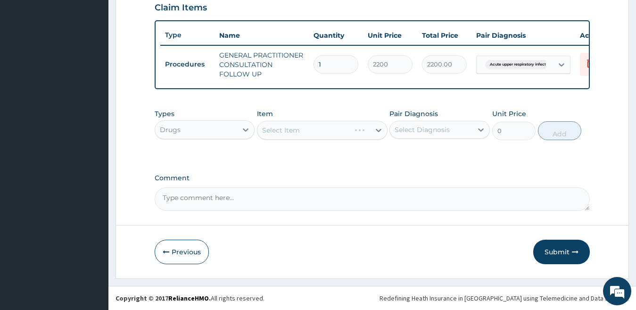
click at [317, 135] on div "Select Item" at bounding box center [322, 130] width 131 height 19
click at [317, 135] on div "Select Item" at bounding box center [313, 130] width 113 height 15
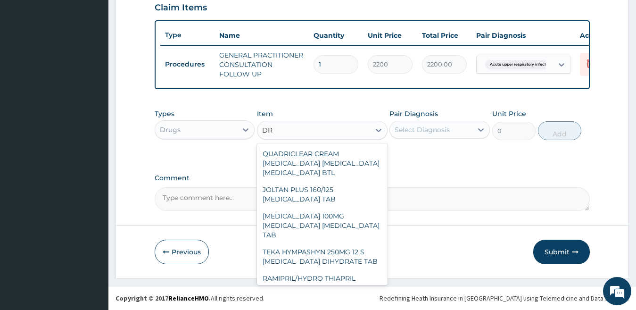
type input "D"
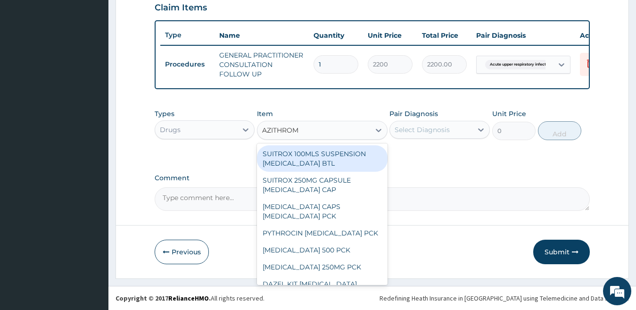
type input "AZITHROMY"
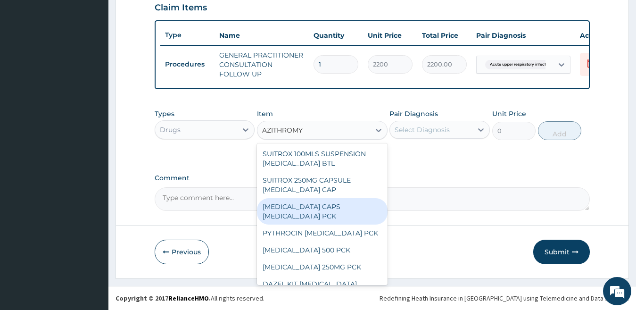
click at [317, 210] on div "ZITHROMAX CAPS AZITHROMYCIN PCK" at bounding box center [322, 211] width 131 height 26
type input "345"
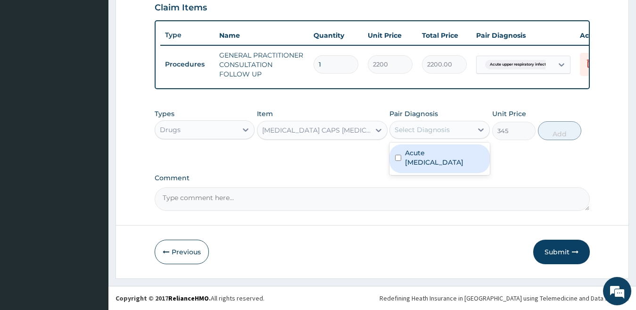
click at [404, 132] on div "Select Diagnosis" at bounding box center [422, 129] width 55 height 9
click at [399, 155] on input "checkbox" at bounding box center [398, 158] width 6 height 6
checkbox input "true"
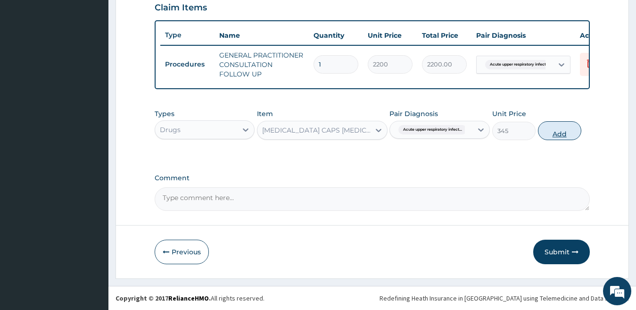
click at [565, 132] on button "Add" at bounding box center [559, 130] width 43 height 19
type input "0"
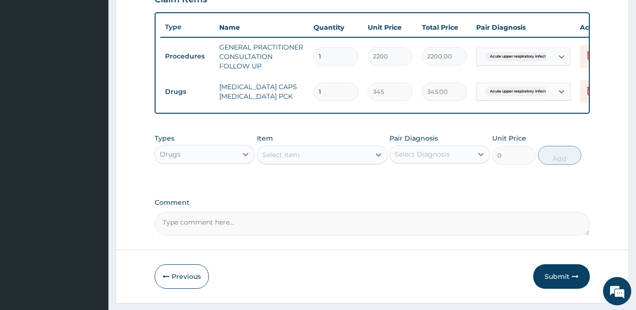
click at [289, 159] on div "Select Item" at bounding box center [281, 154] width 38 height 9
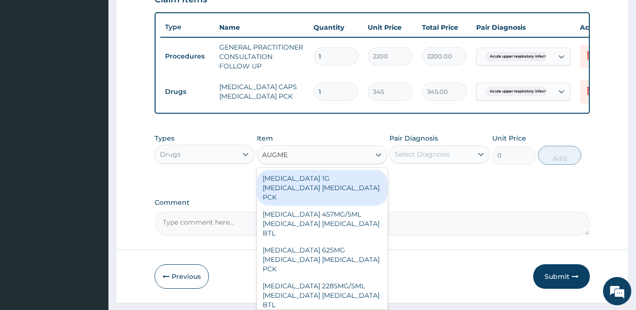
type input "AUGMEN"
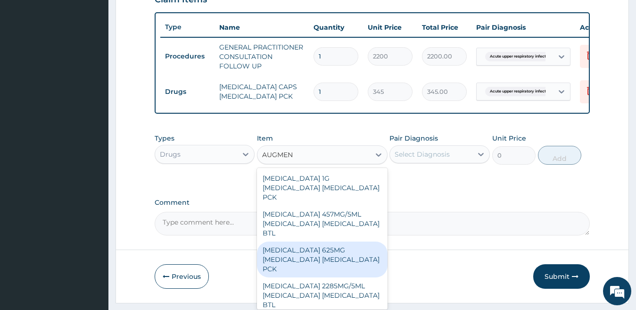
click at [302, 246] on div "AUGMENTIN 625MG AMOXICILLIN CLAVULANIC ACID PCK" at bounding box center [322, 259] width 131 height 36
type input "16000"
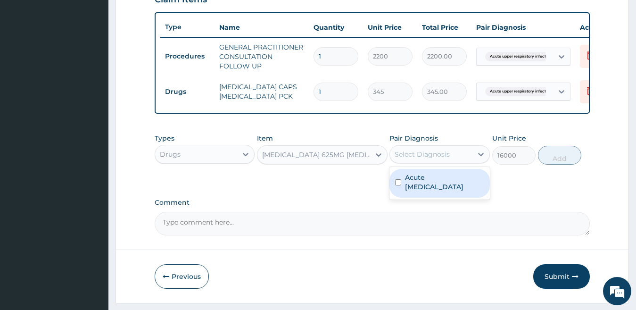
click at [444, 159] on div "Select Diagnosis" at bounding box center [422, 153] width 55 height 9
click at [398, 185] on input "checkbox" at bounding box center [398, 182] width 6 height 6
checkbox input "true"
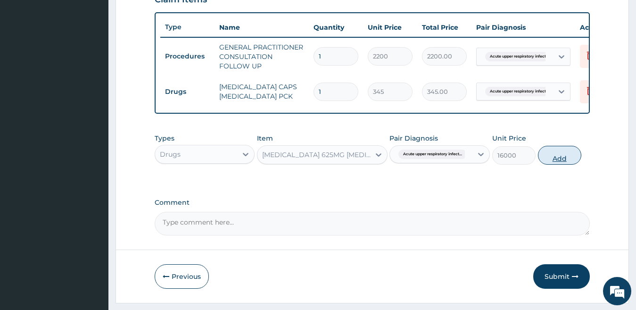
click at [567, 163] on button "Add" at bounding box center [559, 155] width 43 height 19
type input "0"
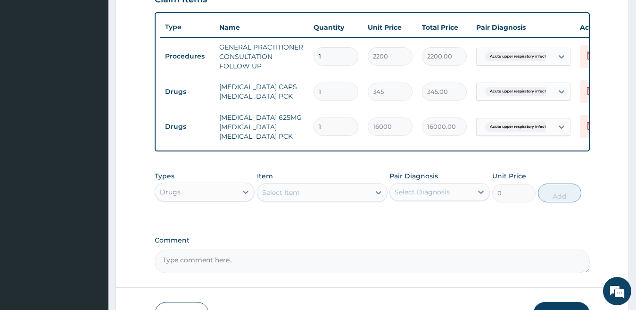
click at [310, 200] on div "Select Item" at bounding box center [313, 192] width 113 height 15
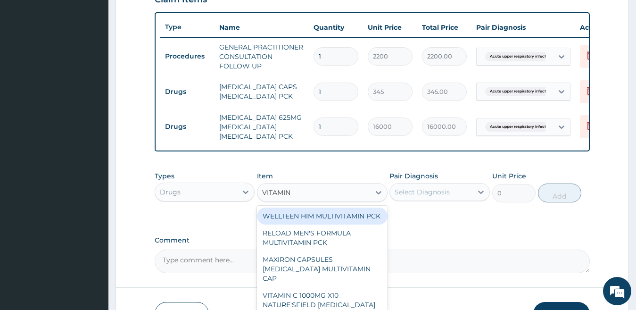
type input "VITAMIN C"
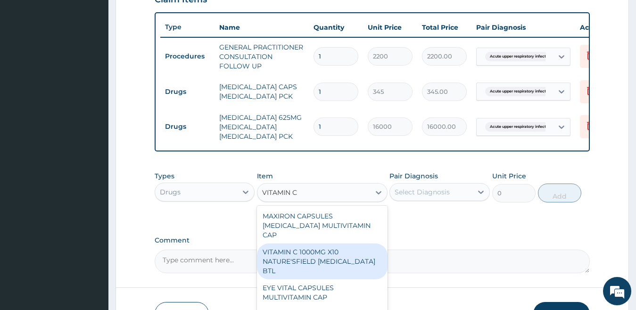
click at [312, 258] on div "VITAMIN C 1000MG X10 NATURE'SFIELD ASCORBIC ACID BTL" at bounding box center [322, 261] width 131 height 36
type input "1035"
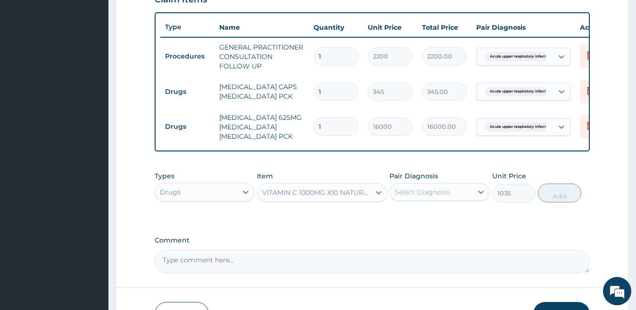
click at [349, 197] on div "VITAMIN C 1000MG X10 NATURE'SFIELD ASCORBIC ACID BTL" at bounding box center [316, 192] width 109 height 9
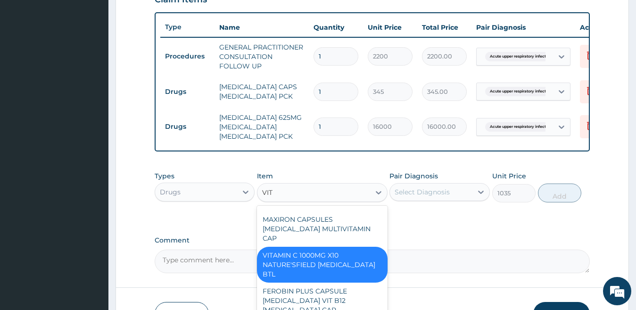
scroll to position [0, 0]
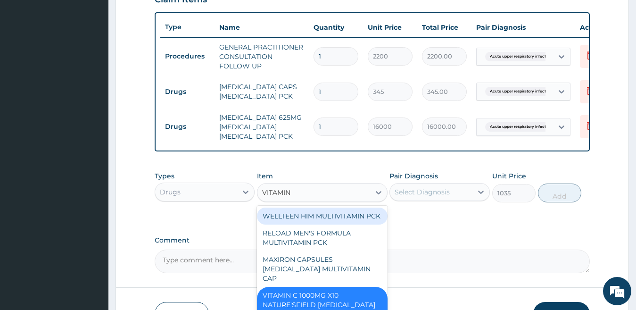
type input "VITAMIN C"
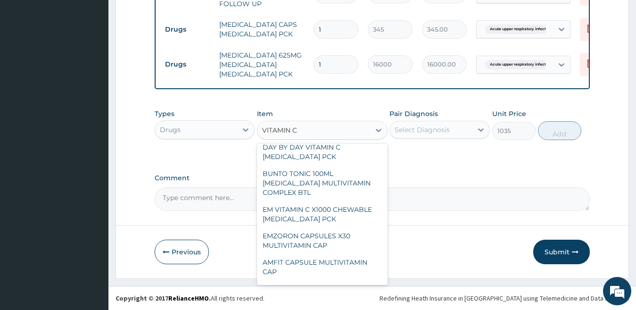
scroll to position [113, 0]
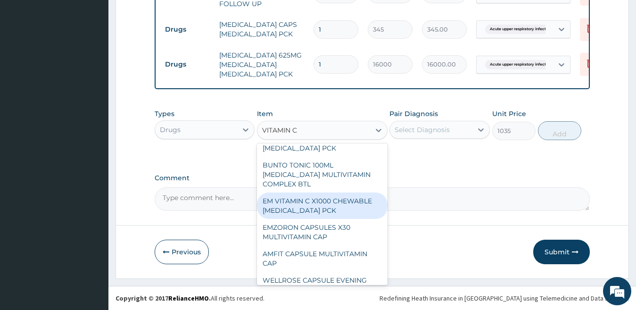
click at [309, 199] on div "EM VITAMIN C X1000 CHEWABLE ASCORBIC ACID PCK" at bounding box center [322, 205] width 131 height 26
type input "2846.25"
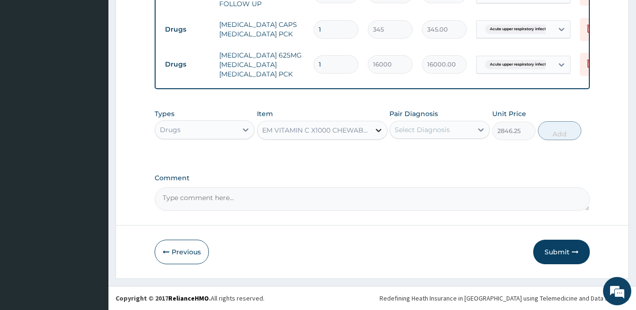
click at [372, 131] on div at bounding box center [378, 130] width 17 height 17
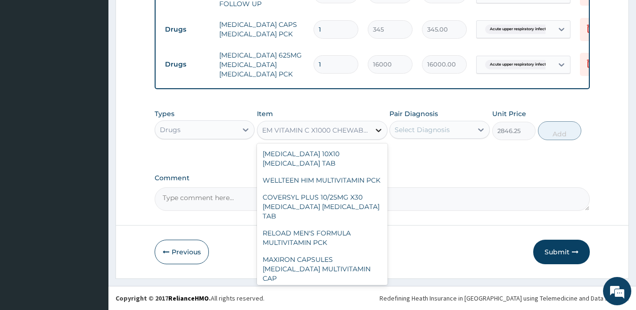
scroll to position [1962, 0]
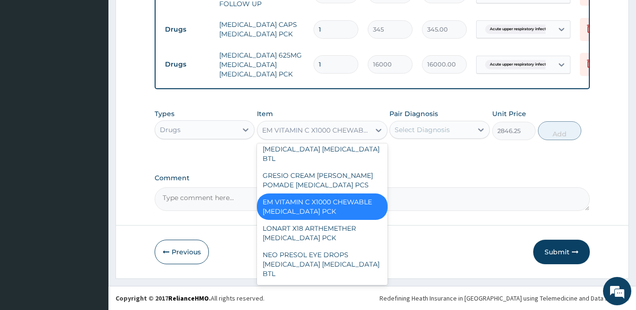
click at [438, 130] on div "Select Diagnosis" at bounding box center [422, 129] width 55 height 9
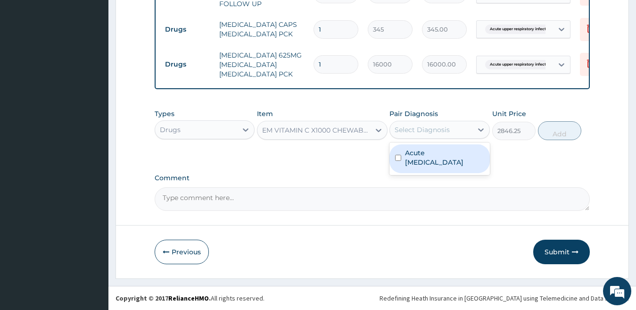
click at [397, 158] on input "checkbox" at bounding box center [398, 158] width 6 height 6
checkbox input "true"
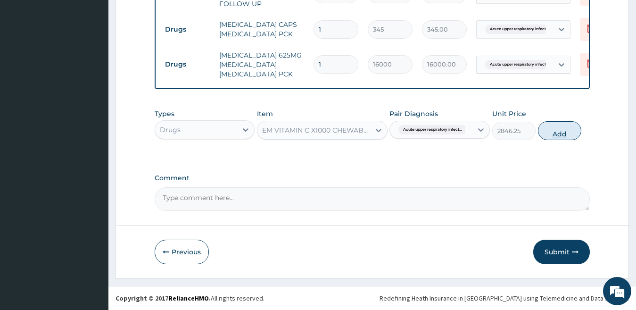
click at [564, 124] on button "Add" at bounding box center [559, 130] width 43 height 19
type input "0"
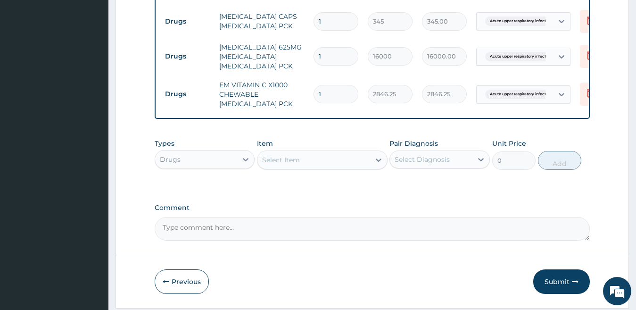
click at [294, 165] on div "Select Item" at bounding box center [281, 159] width 38 height 9
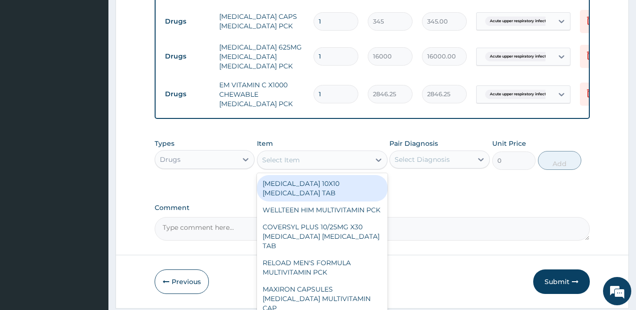
type input "S"
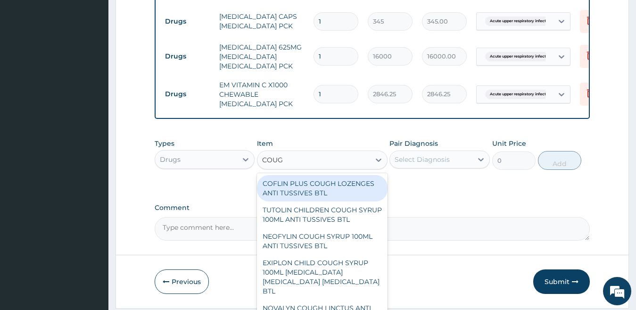
type input "COUGH"
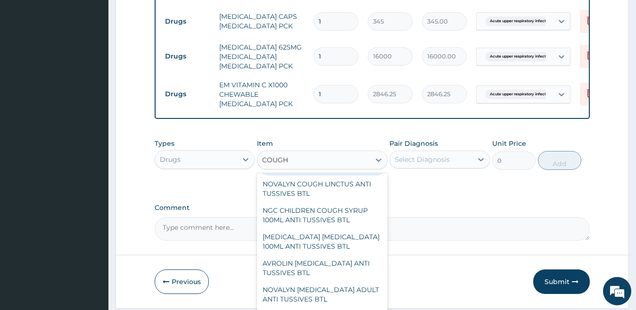
scroll to position [248, 0]
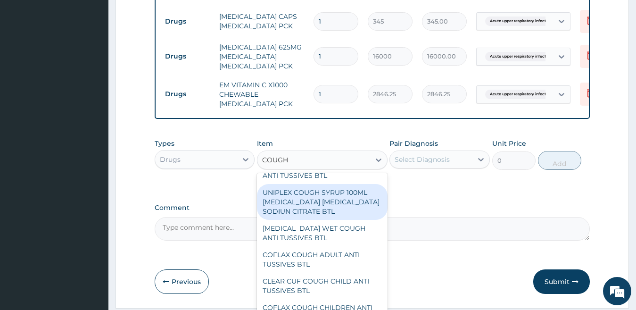
click at [302, 220] on div "UNIPLEX COUGH SYRUP 100ML AMMONIUM CHLORIDE DIPHENHYDRAMINE SODIUN CITRATE BTL" at bounding box center [322, 202] width 131 height 36
type input "517.5"
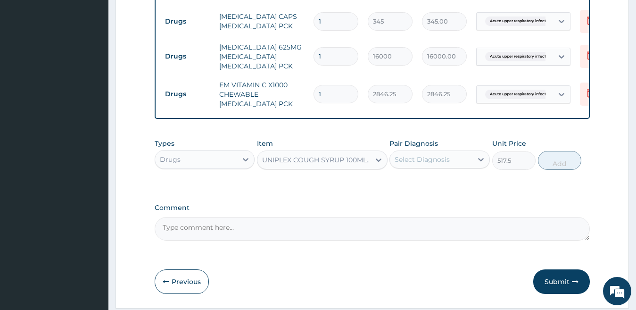
click at [356, 165] on div "UNIPLEX COUGH SYRUP 100ML AMMONIUM CHLORIDE DIPHENHYDRAMINE SODIUN CITRATE BTL" at bounding box center [316, 159] width 109 height 9
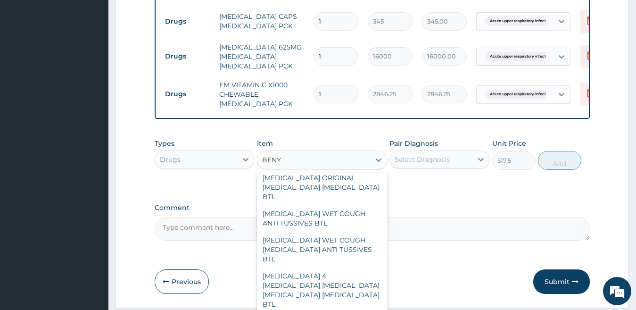
scroll to position [68, 0]
type input "BENYLI"
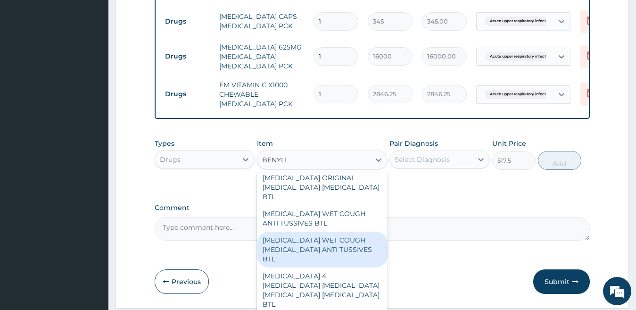
click at [338, 257] on div "BENYLIN WET COUGH MENTHOL ANTI TUSSIVES BTL" at bounding box center [322, 250] width 131 height 36
type input "1466.25"
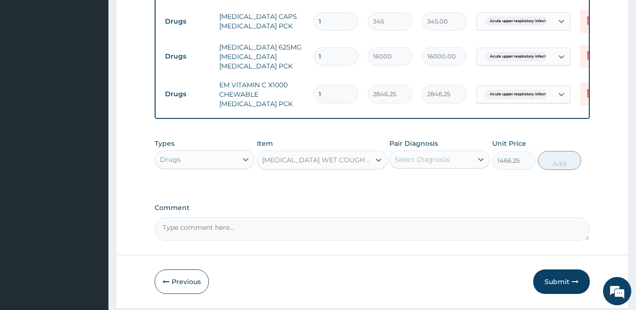
click at [442, 168] on div "Select Diagnosis" at bounding box center [439, 159] width 100 height 18
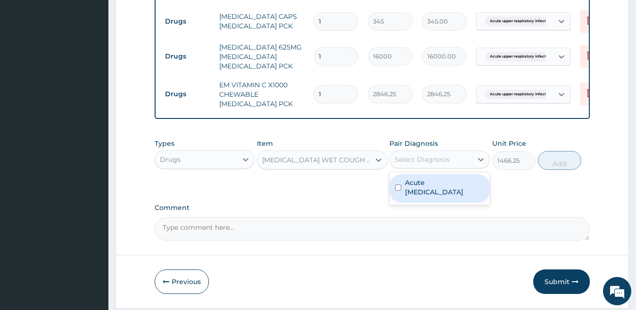
click at [397, 190] on input "checkbox" at bounding box center [398, 187] width 6 height 6
checkbox input "true"
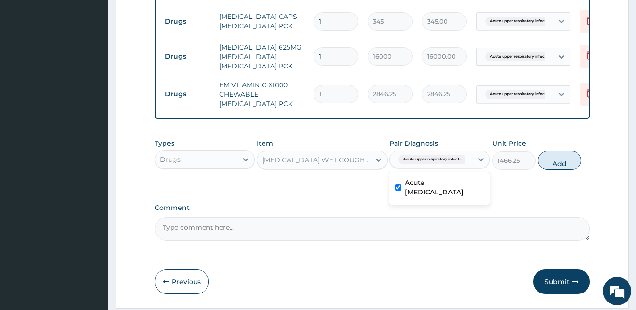
click at [565, 166] on button "Add" at bounding box center [559, 160] width 43 height 19
type input "0"
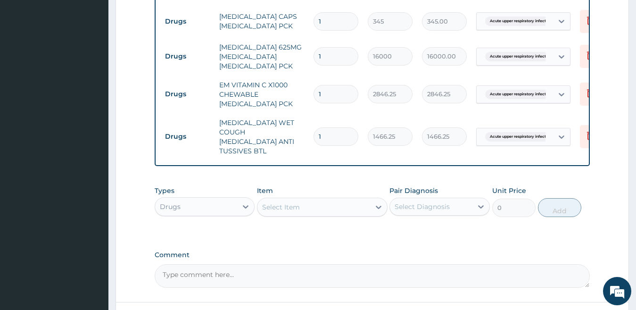
click at [330, 20] on input "1" at bounding box center [336, 21] width 45 height 18
type input "10"
type input "3450.00"
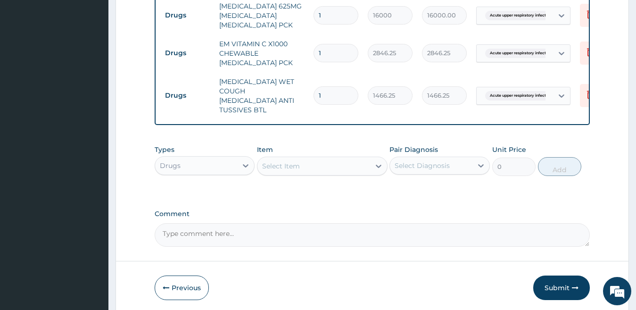
scroll to position [465, 0]
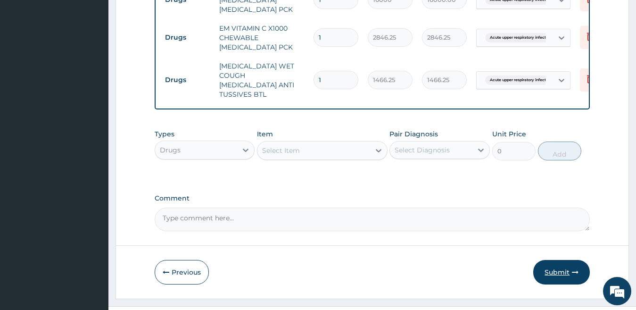
type input "10"
click at [560, 267] on button "Submit" at bounding box center [561, 272] width 57 height 25
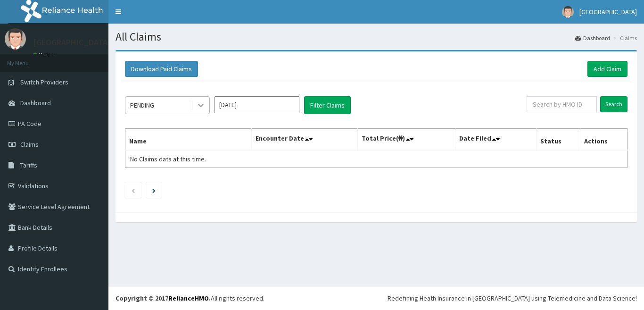
click at [203, 107] on icon at bounding box center [200, 104] width 9 height 9
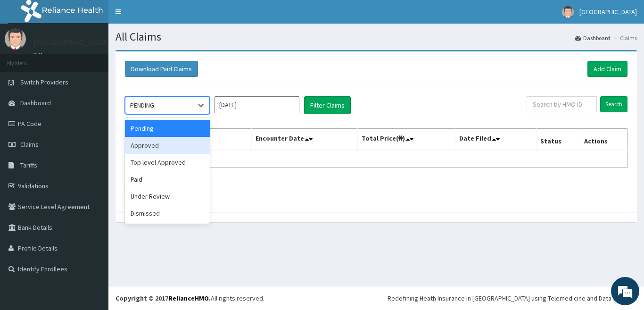
click at [166, 144] on div "Approved" at bounding box center [167, 145] width 85 height 17
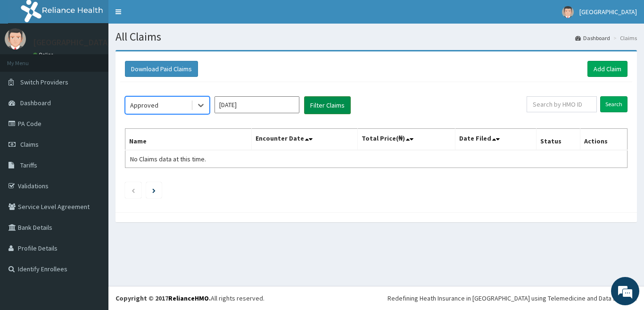
click at [321, 110] on button "Filter Claims" at bounding box center [327, 105] width 47 height 18
